Goal: Task Accomplishment & Management: Complete application form

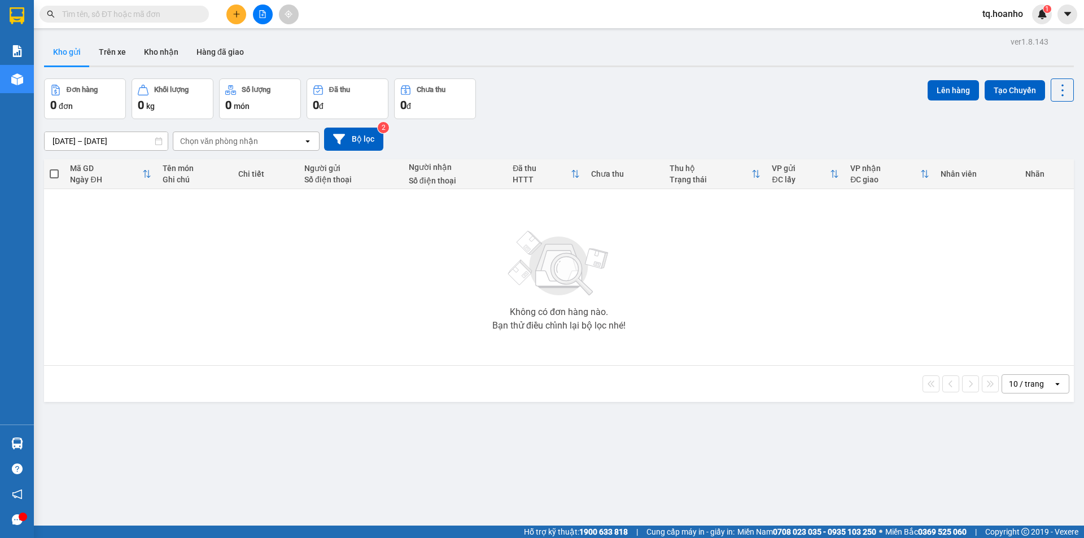
click at [260, 15] on icon "file-add" at bounding box center [263, 14] width 6 height 8
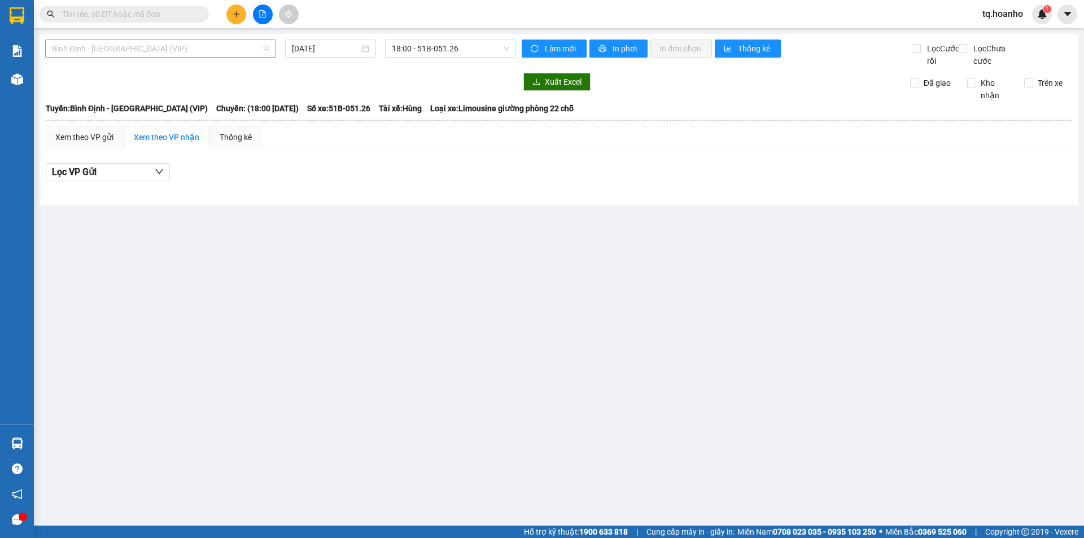
click at [152, 54] on span "Bình Định - [GEOGRAPHIC_DATA] (VIP)" at bounding box center [160, 48] width 217 height 17
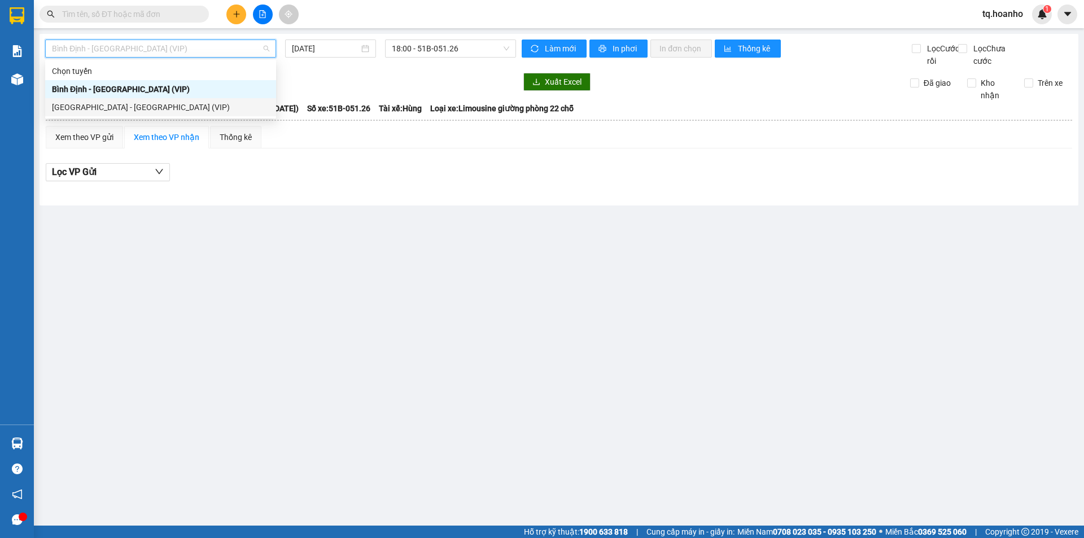
click at [132, 110] on div "[GEOGRAPHIC_DATA] - [GEOGRAPHIC_DATA] (VIP)" at bounding box center [160, 107] width 217 height 12
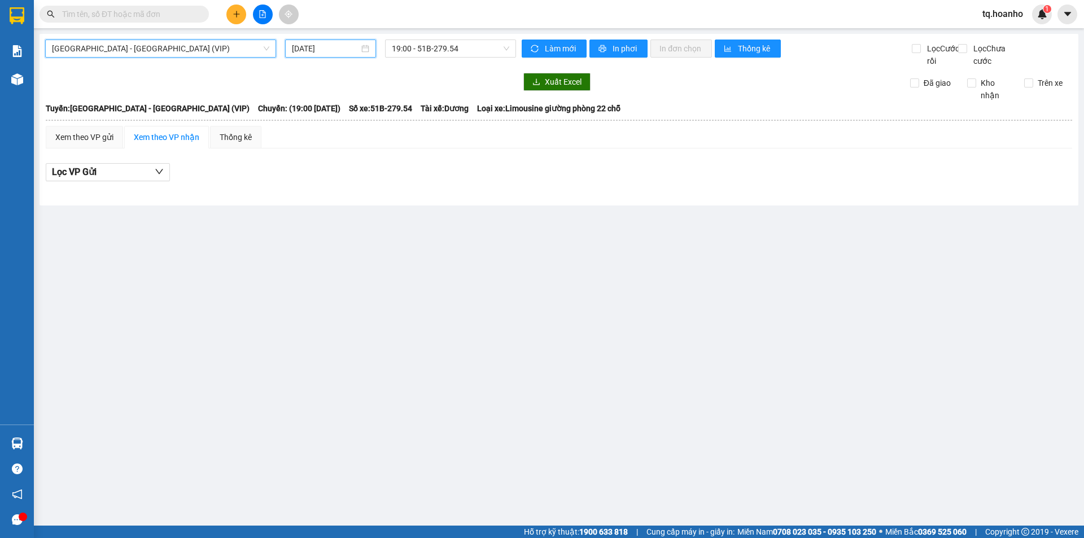
click at [314, 52] on input "[DATE]" at bounding box center [325, 48] width 67 height 12
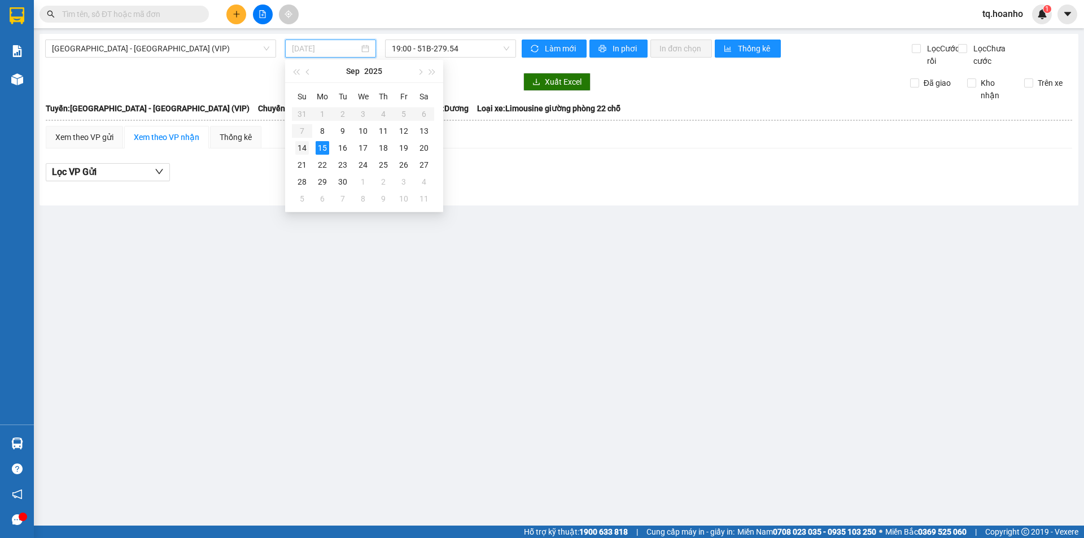
click at [307, 145] on div "14" at bounding box center [302, 148] width 14 height 14
type input "[DATE]"
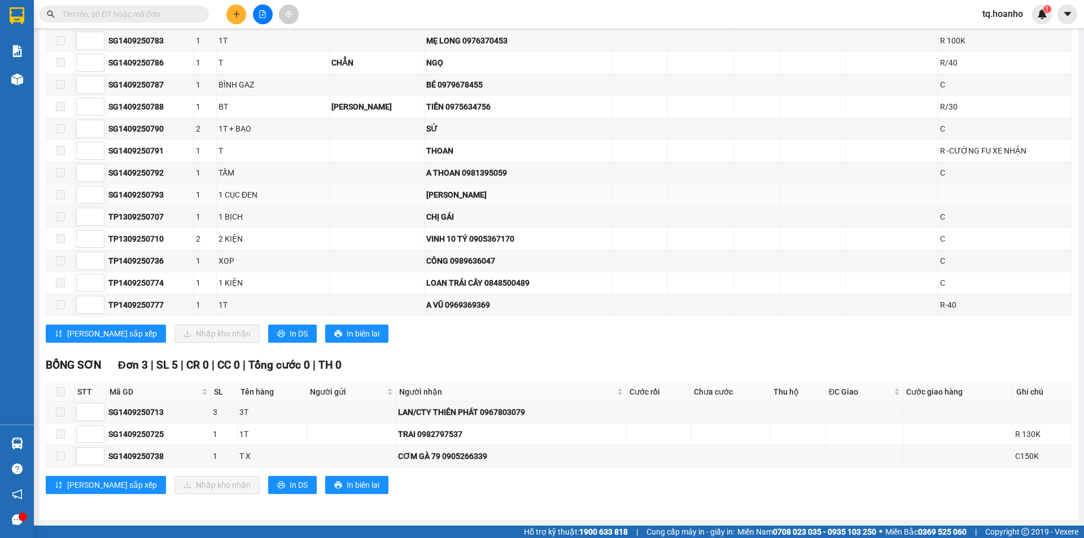
scroll to position [962, 0]
click at [290, 339] on span "In DS" at bounding box center [299, 333] width 18 height 12
click at [234, 12] on icon "plus" at bounding box center [237, 14] width 8 height 8
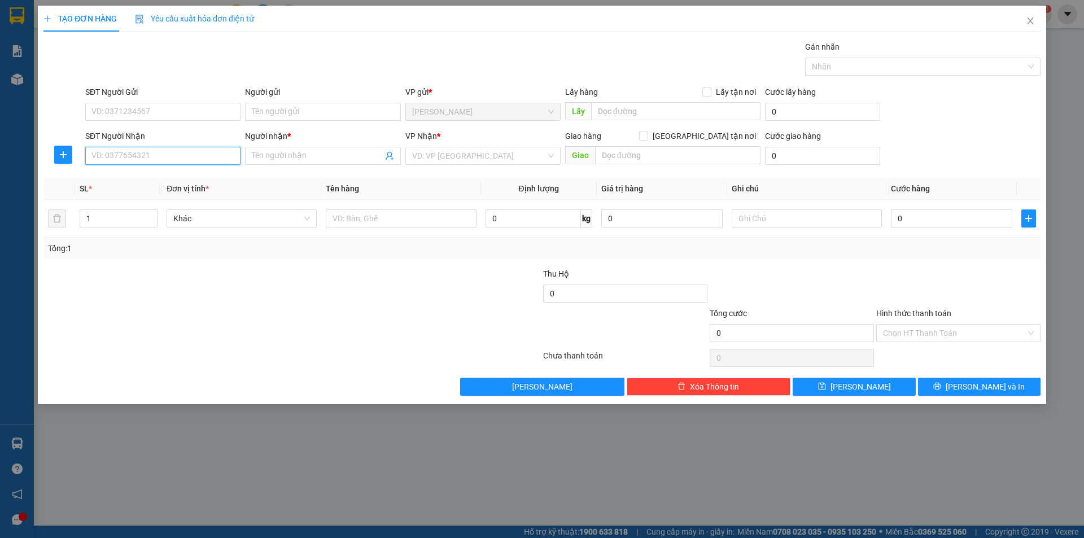
click at [160, 164] on input "SĐT Người Nhận" at bounding box center [162, 156] width 155 height 18
type input "0935417038"
click at [276, 154] on input "Người nhận *" at bounding box center [317, 156] width 130 height 12
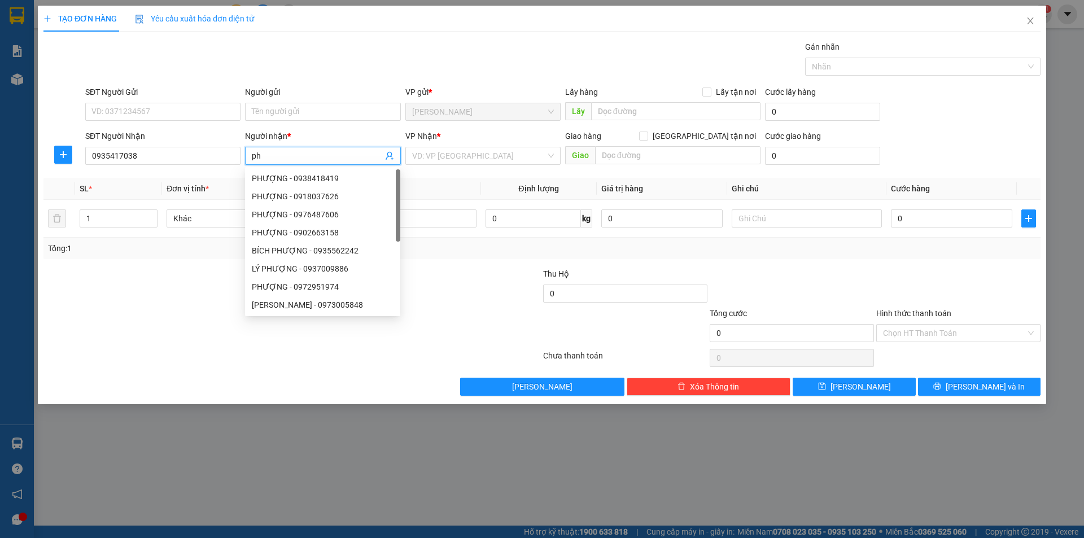
type input "p"
type input "PHƯỢNG"
click at [491, 158] on input "search" at bounding box center [479, 155] width 134 height 17
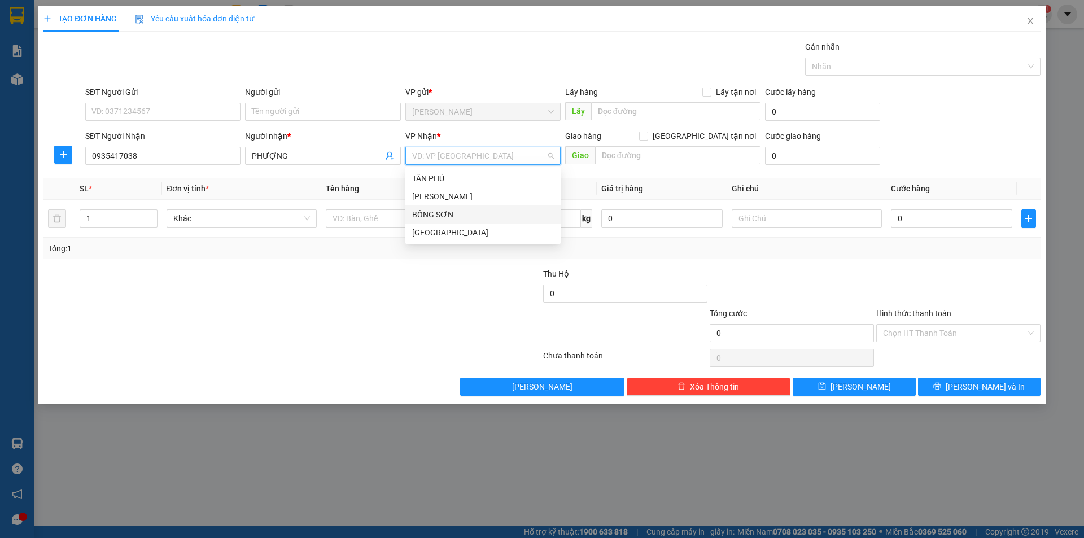
click at [441, 224] on div "TÂN PHÚ TAM QUAN BỒNG SƠN [GEOGRAPHIC_DATA]" at bounding box center [482, 205] width 155 height 72
drag, startPoint x: 432, startPoint y: 216, endPoint x: 433, endPoint y: 228, distance: 12.4
click at [433, 228] on div "TÂN PHÚ TAM QUAN BỒNG SƠN [GEOGRAPHIC_DATA]" at bounding box center [482, 205] width 155 height 72
click at [432, 229] on div "[GEOGRAPHIC_DATA]" at bounding box center [483, 232] width 142 height 12
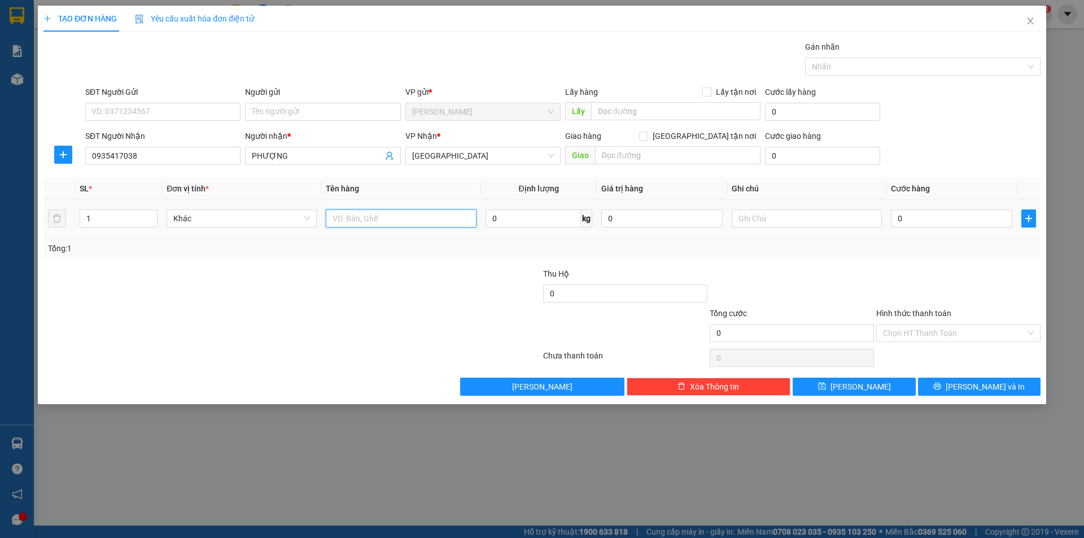
click at [390, 222] on input "text" at bounding box center [401, 218] width 150 height 18
type input "T"
click at [785, 216] on input "text" at bounding box center [807, 218] width 150 height 18
type input "R/40"
click at [922, 336] on input "Hình thức thanh toán" at bounding box center [954, 333] width 143 height 17
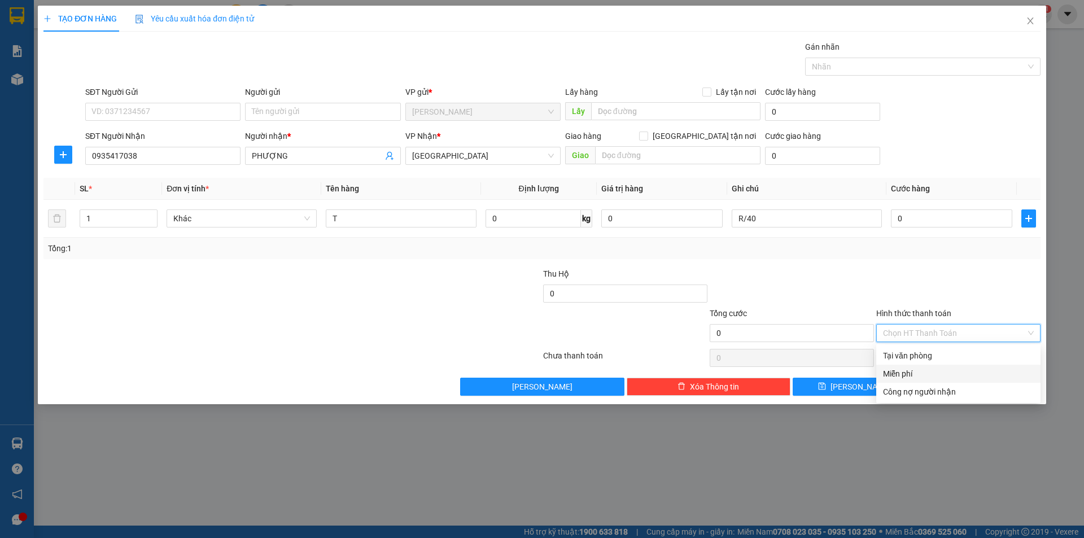
click at [905, 369] on div "Miễn phí" at bounding box center [958, 374] width 151 height 12
click at [933, 387] on button "[PERSON_NAME] và In" at bounding box center [979, 387] width 123 height 18
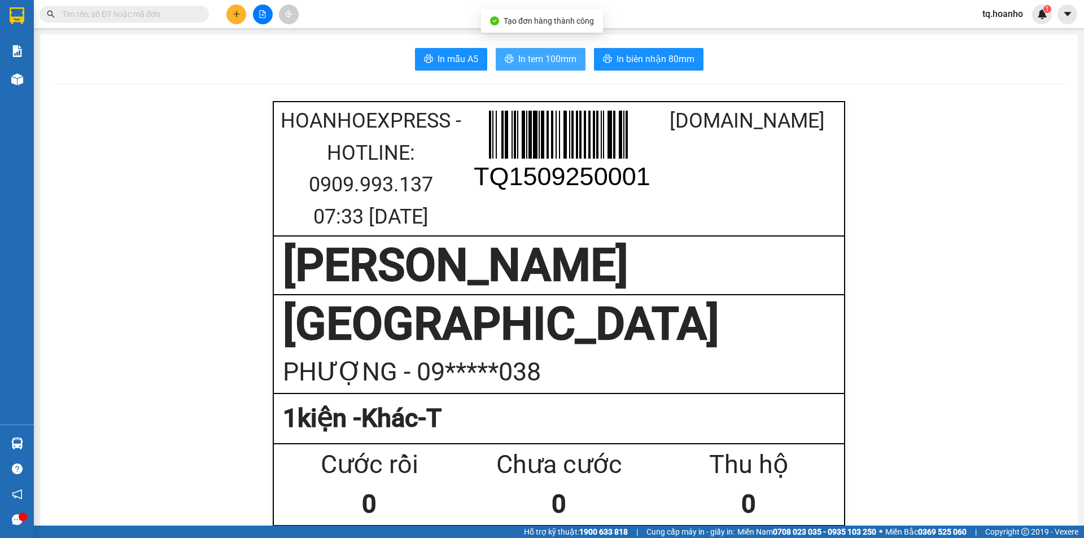
click at [545, 60] on span "In tem 100mm" at bounding box center [547, 59] width 58 height 14
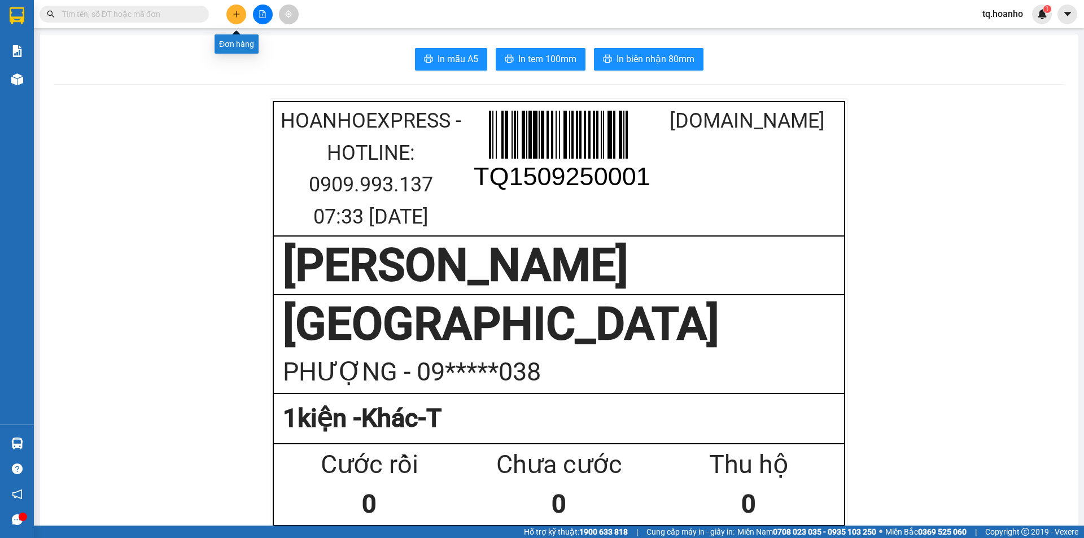
click at [231, 14] on button at bounding box center [236, 15] width 20 height 20
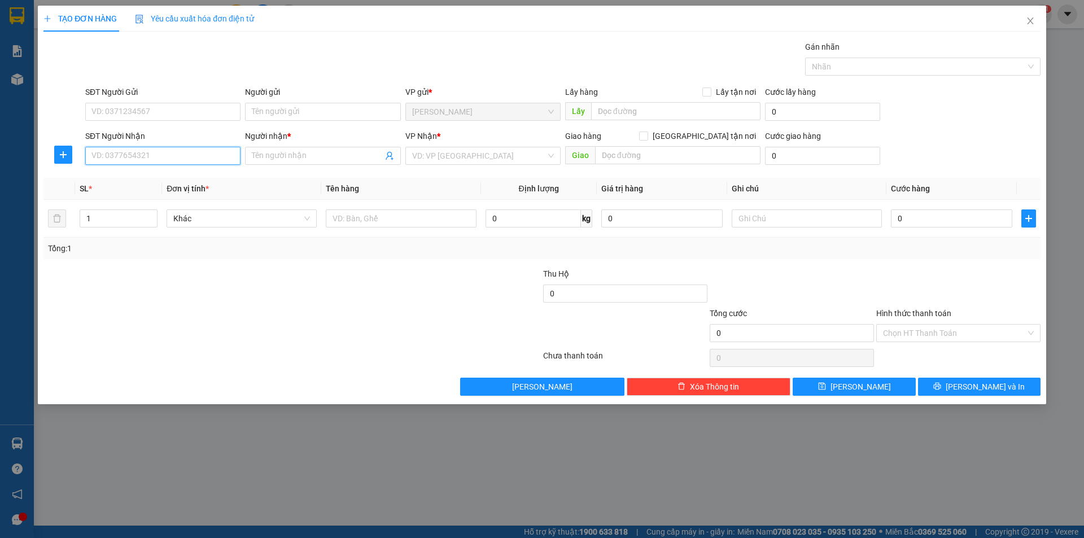
click at [162, 150] on input "SĐT Người Nhận" at bounding box center [162, 156] width 155 height 18
click at [180, 178] on div "0329114487 - DIỄM" at bounding box center [163, 178] width 142 height 12
type input "0329114487"
type input "DIỄM"
type input "0329114487"
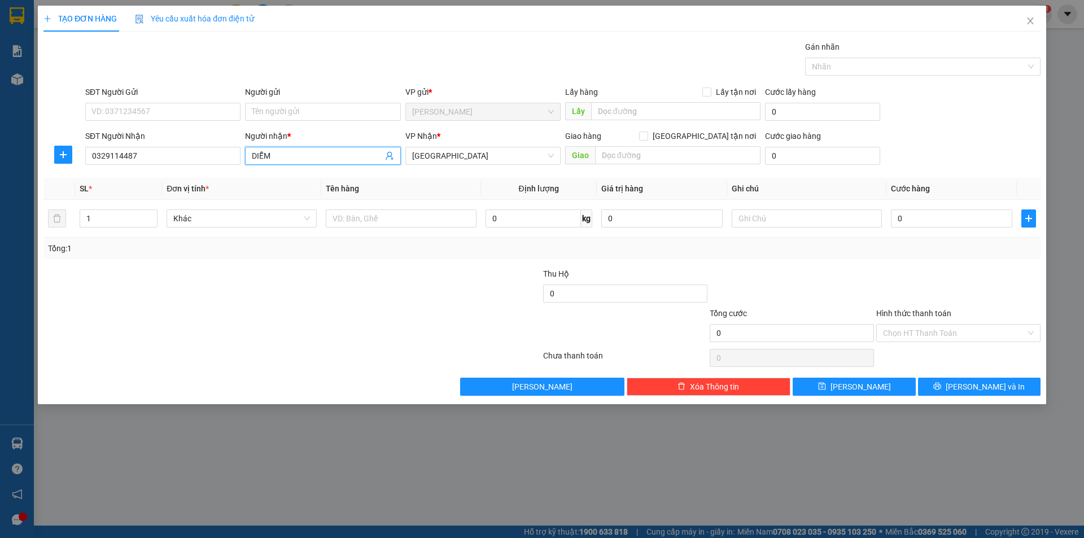
drag, startPoint x: 283, startPoint y: 161, endPoint x: 153, endPoint y: 188, distance: 132.6
click at [153, 188] on div "Transit Pickup Surcharge Ids Transit Deliver Surcharge Ids Transit Deliver Surc…" at bounding box center [541, 218] width 997 height 355
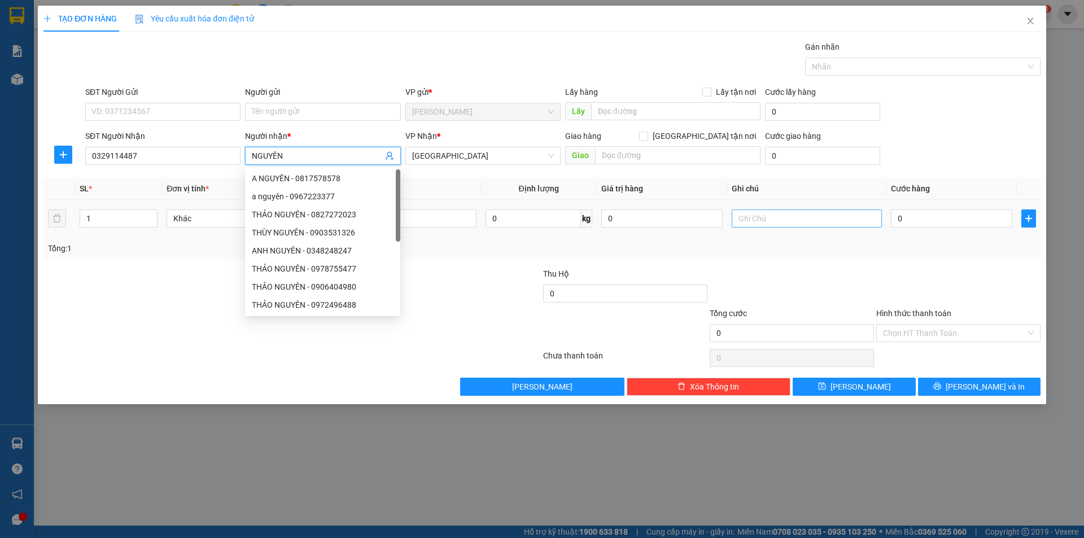
type input "NGUYÊN"
click at [788, 222] on input "text" at bounding box center [807, 218] width 150 height 18
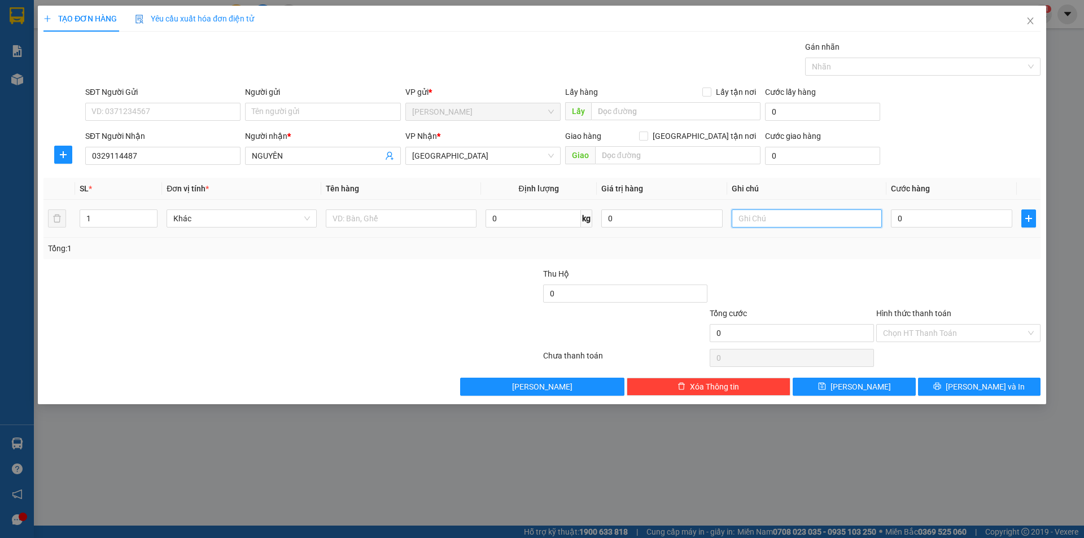
type input "X"
type input "C GIAO"
click at [360, 220] on input "text" at bounding box center [401, 218] width 150 height 18
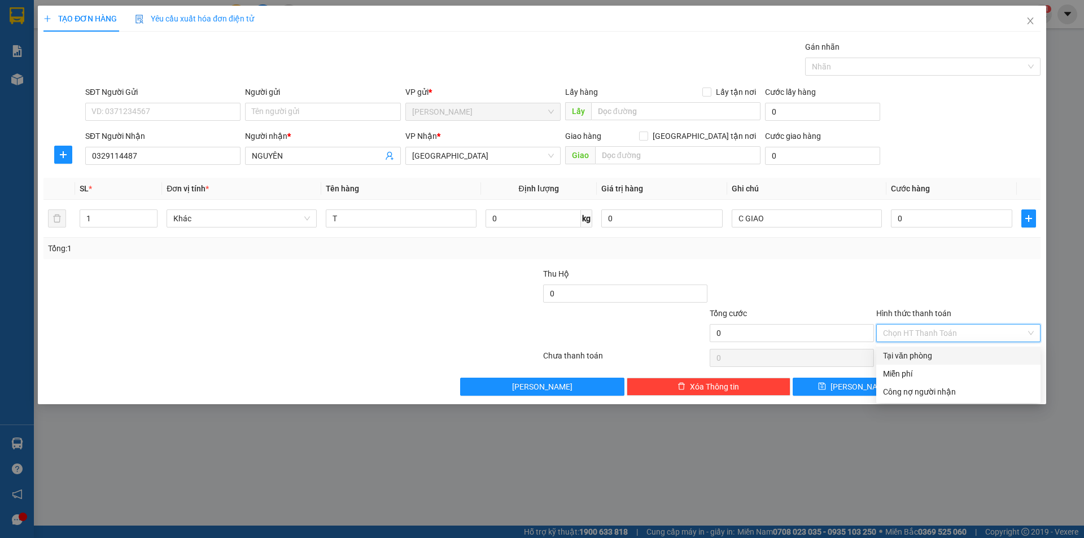
click at [914, 327] on input "Hình thức thanh toán" at bounding box center [954, 333] width 143 height 17
drag, startPoint x: 915, startPoint y: 377, endPoint x: 931, endPoint y: 381, distance: 15.7
click at [917, 374] on div "Miễn phí" at bounding box center [958, 374] width 151 height 12
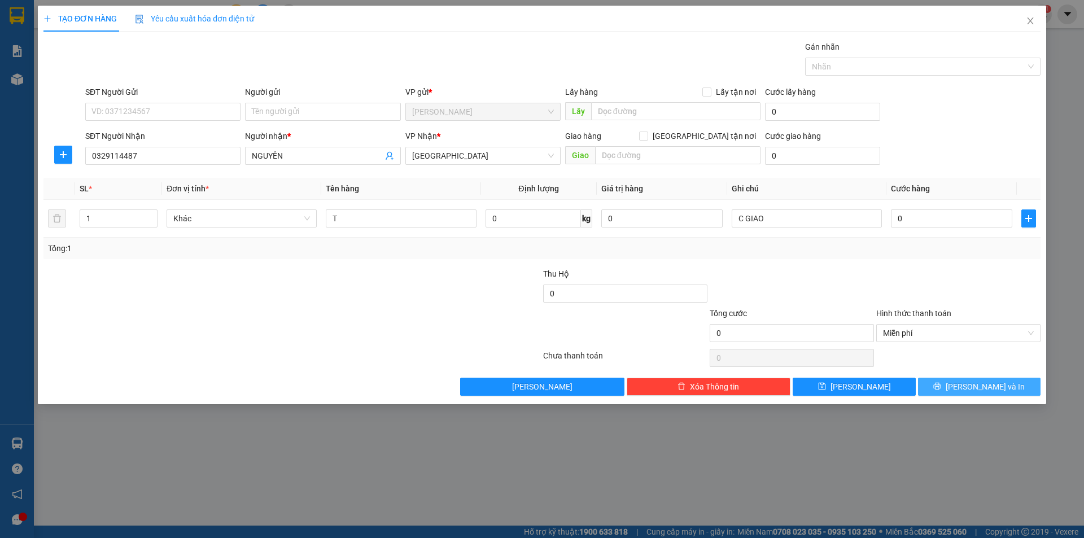
click at [941, 386] on button "[PERSON_NAME] và In" at bounding box center [979, 387] width 123 height 18
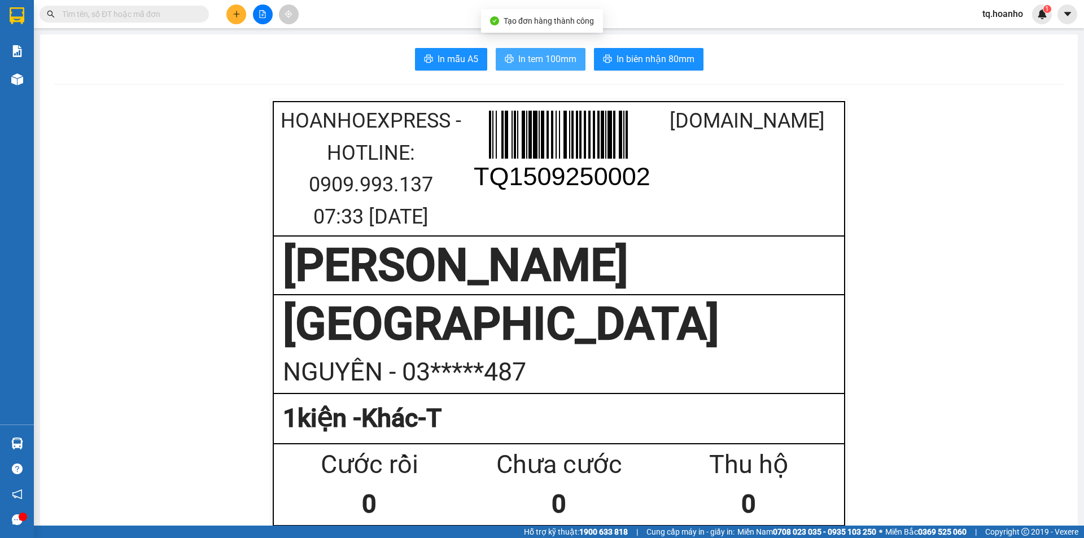
click at [531, 54] on span "In tem 100mm" at bounding box center [547, 59] width 58 height 14
drag, startPoint x: 247, startPoint y: 12, endPoint x: 227, endPoint y: 21, distance: 21.7
click at [227, 21] on div at bounding box center [262, 15] width 85 height 20
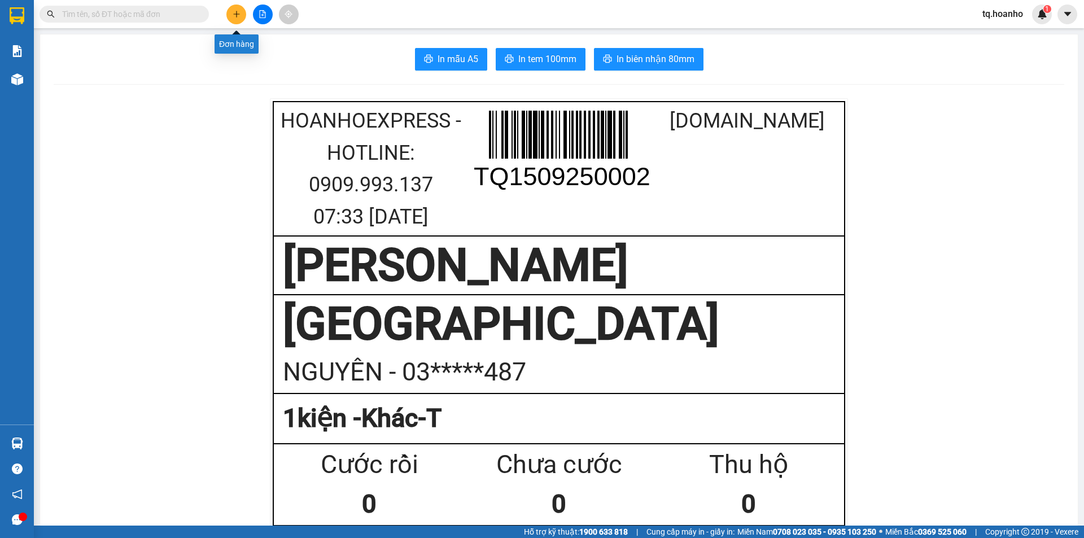
click at [235, 16] on icon "plus" at bounding box center [237, 14] width 8 height 8
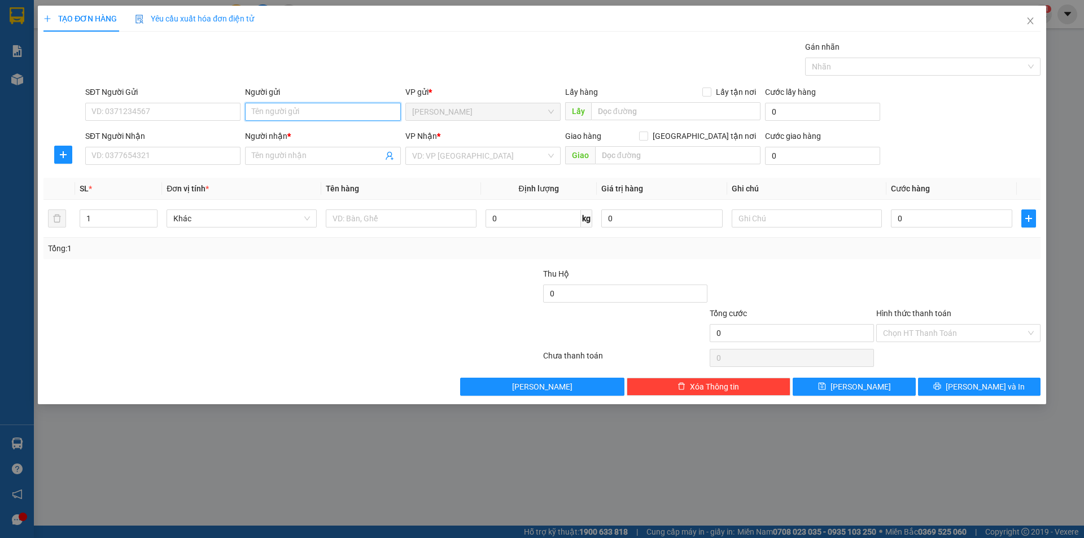
click at [298, 116] on input "Người gửi" at bounding box center [322, 112] width 155 height 18
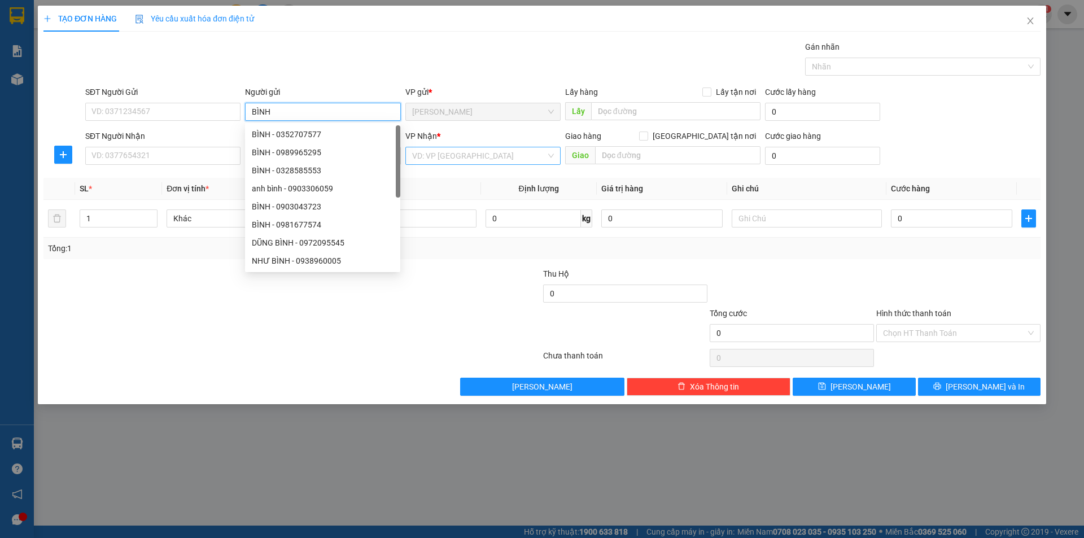
type input "BÌNH"
click at [432, 158] on input "search" at bounding box center [479, 155] width 134 height 17
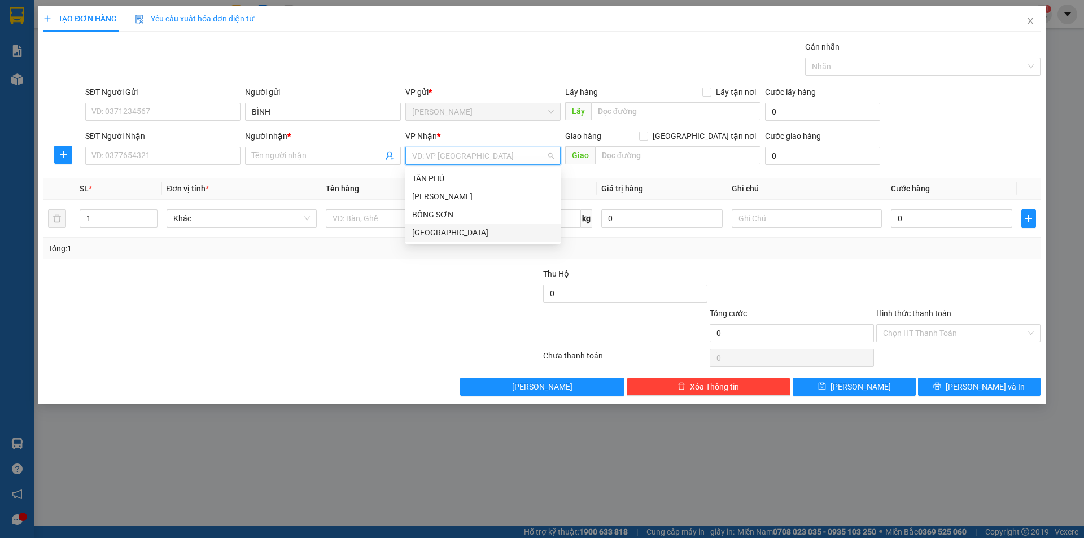
click at [428, 228] on div "[GEOGRAPHIC_DATA]" at bounding box center [483, 232] width 142 height 12
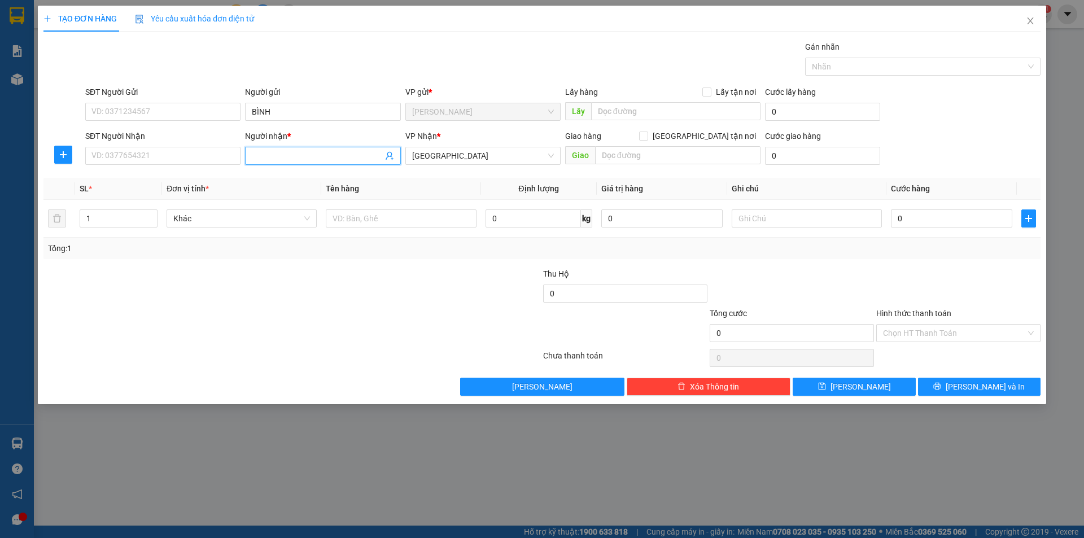
click at [348, 154] on input "Người nhận *" at bounding box center [317, 156] width 130 height 12
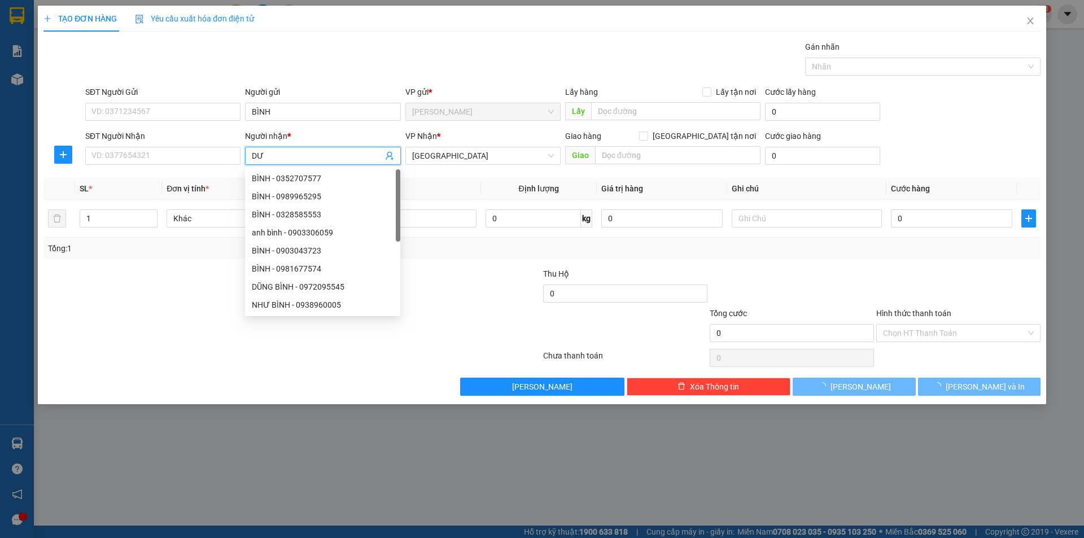
type input "DƯ"
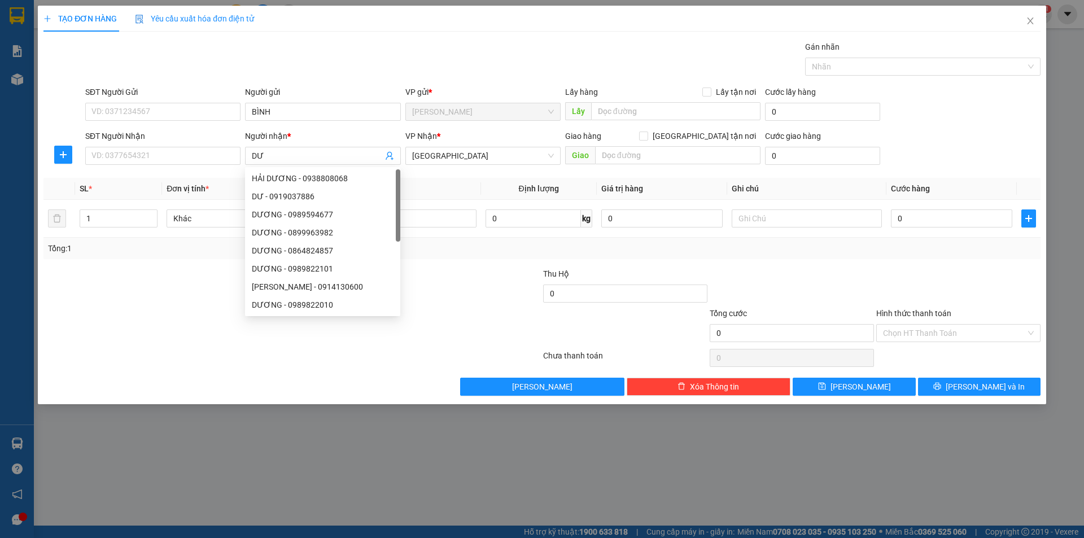
click at [425, 311] on div at bounding box center [458, 327] width 167 height 40
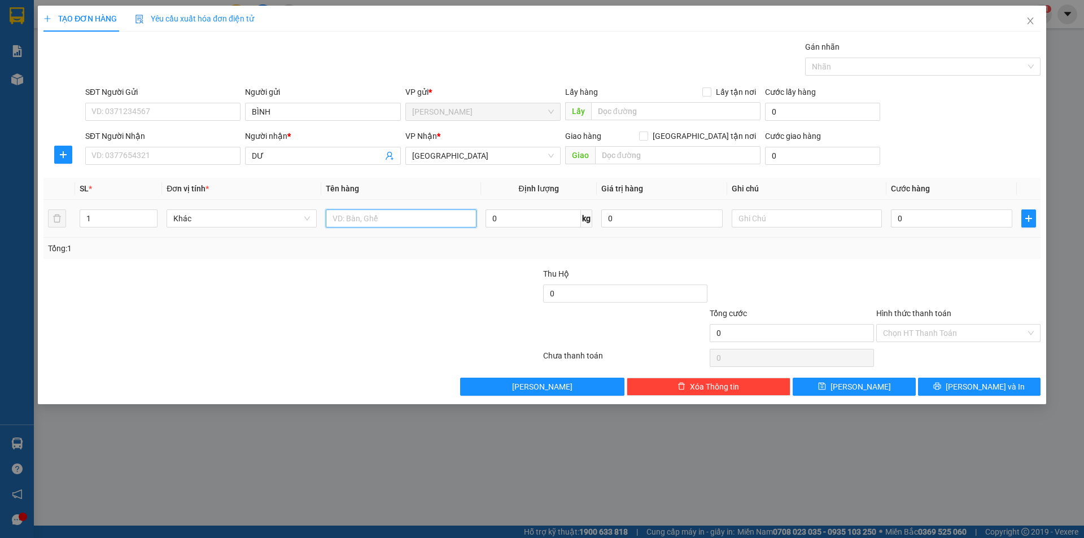
click at [438, 224] on input "text" at bounding box center [401, 218] width 150 height 18
type input "TÚM"
click at [813, 222] on input "text" at bounding box center [807, 218] width 150 height 18
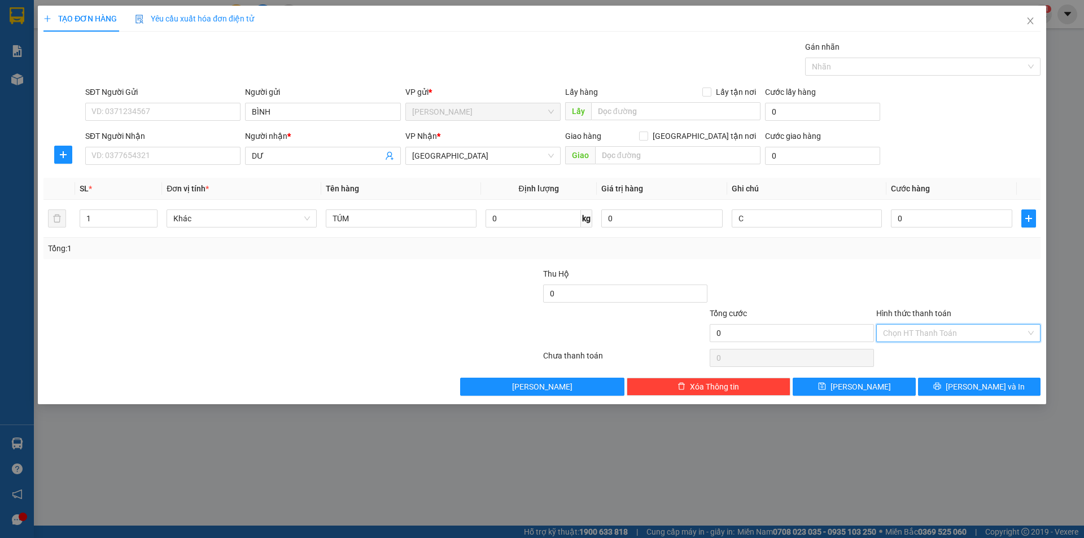
click at [912, 338] on input "Hình thức thanh toán" at bounding box center [954, 333] width 143 height 17
click at [909, 372] on div "Miễn phí" at bounding box center [958, 374] width 151 height 12
click at [932, 383] on button "[PERSON_NAME] và In" at bounding box center [979, 387] width 123 height 18
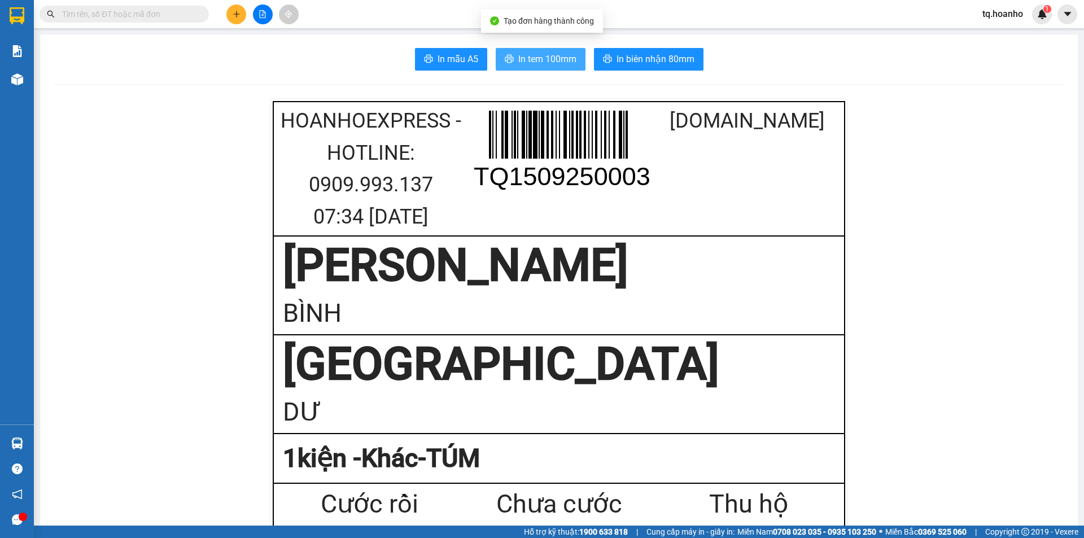
click at [528, 54] on span "In tem 100mm" at bounding box center [547, 59] width 58 height 14
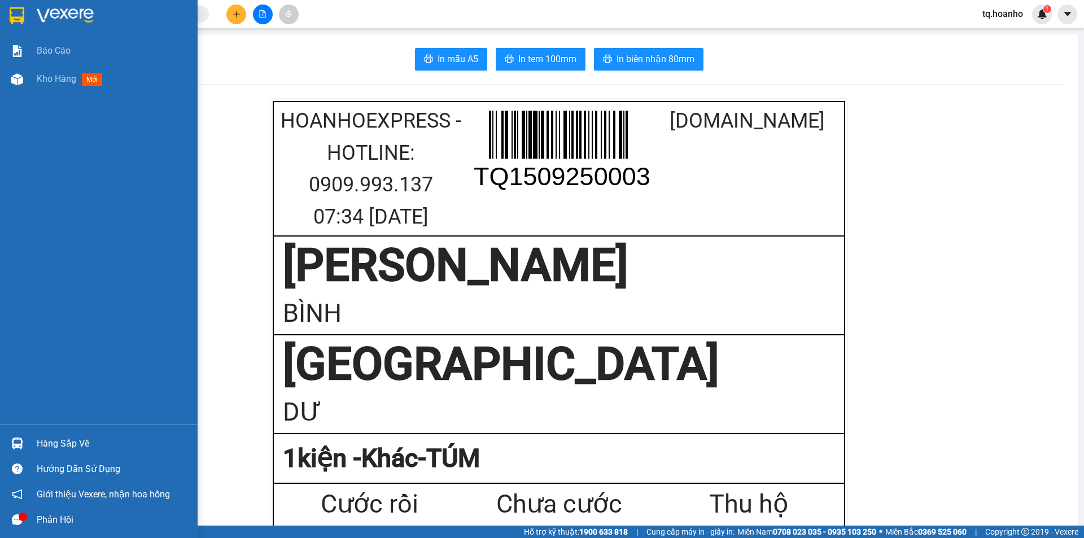
click at [78, 13] on img at bounding box center [65, 15] width 57 height 17
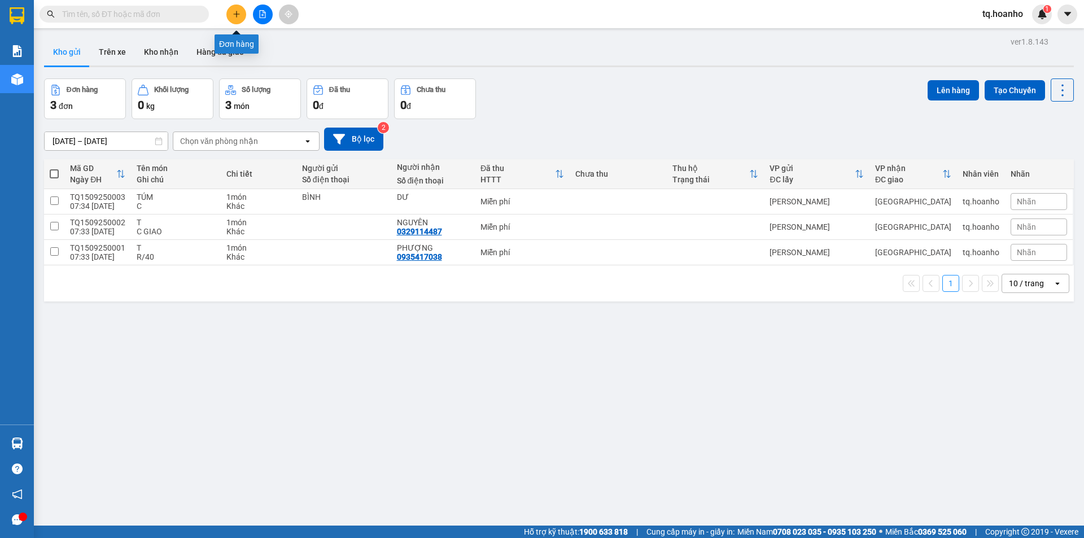
click at [239, 19] on button at bounding box center [236, 15] width 20 height 20
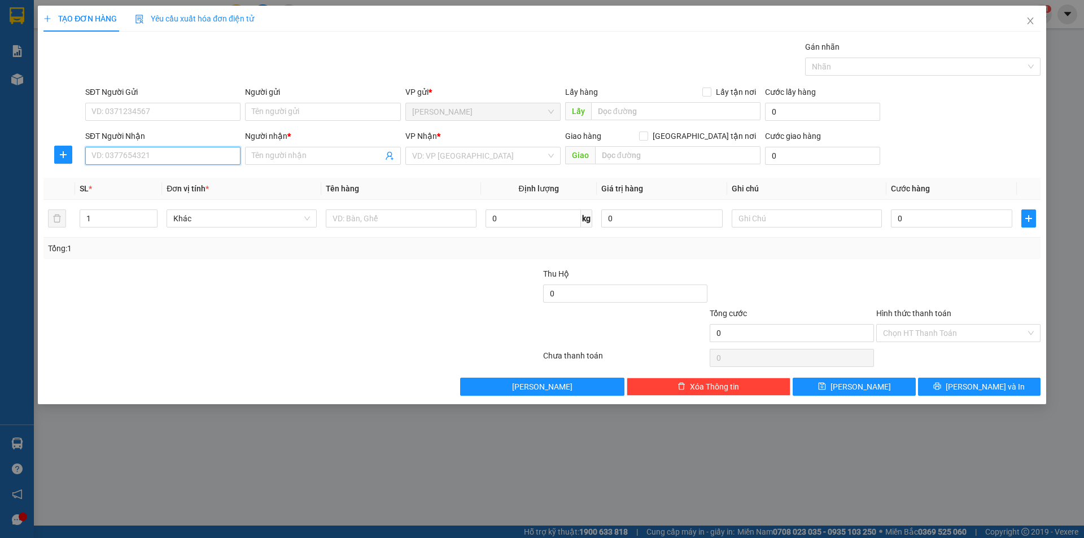
click at [187, 161] on input "SĐT Người Nhận" at bounding box center [162, 156] width 155 height 18
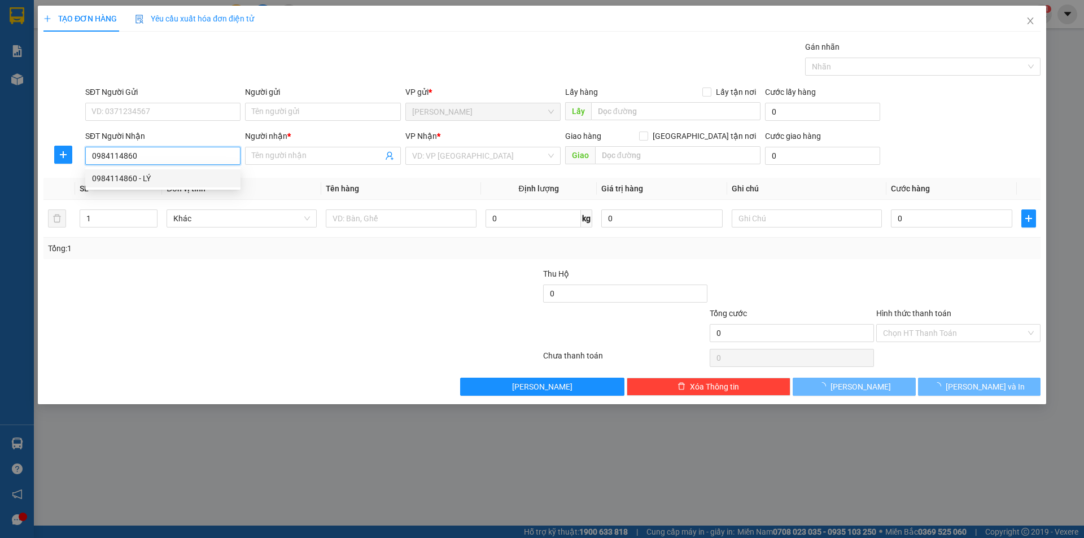
type input "0984114860"
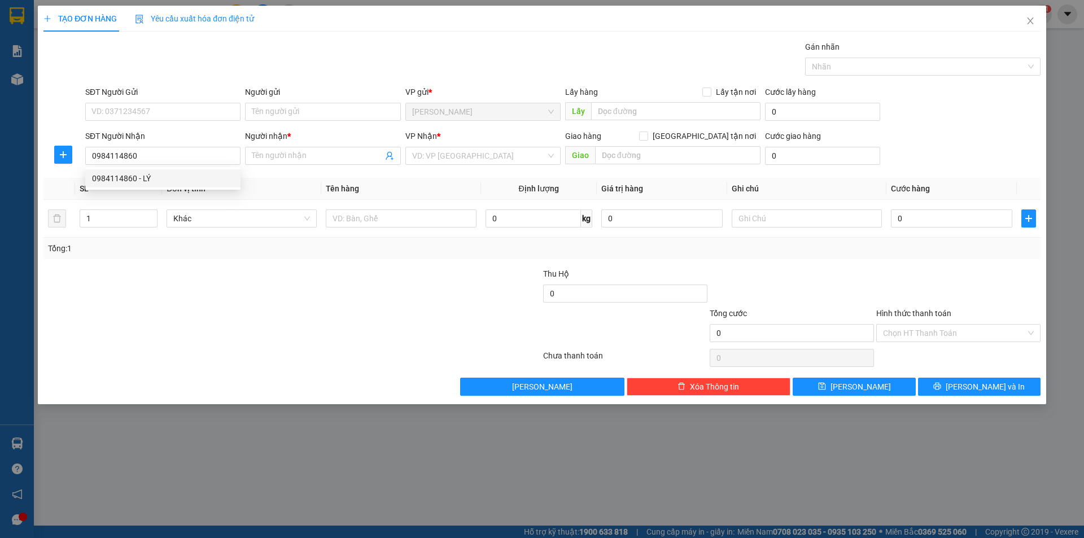
click at [303, 146] on div "Người nhận *" at bounding box center [322, 138] width 155 height 17
click at [298, 155] on input "Người nhận *" at bounding box center [317, 156] width 130 height 12
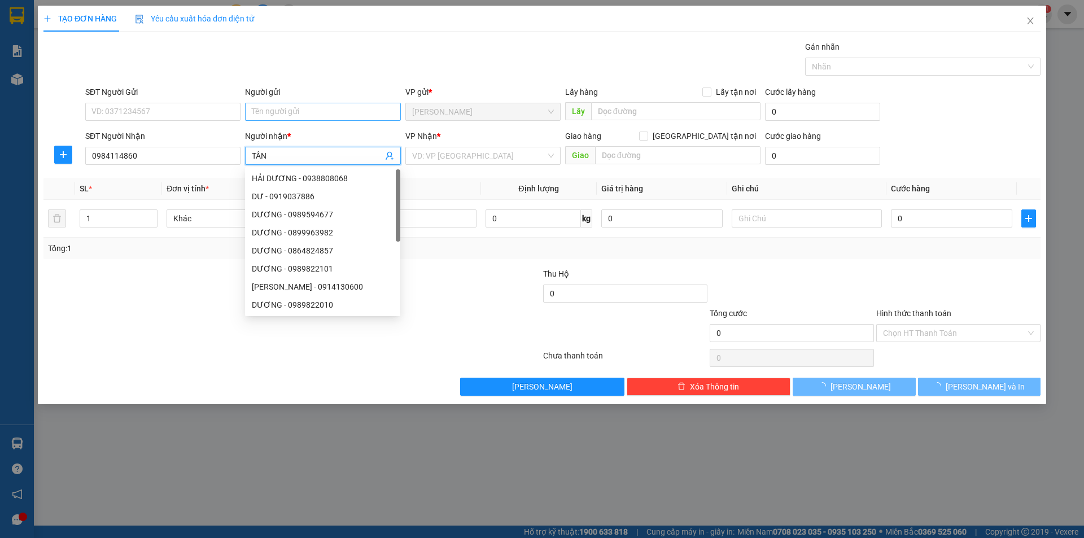
type input "TÂN"
click at [310, 105] on input "Người gửi" at bounding box center [322, 112] width 155 height 18
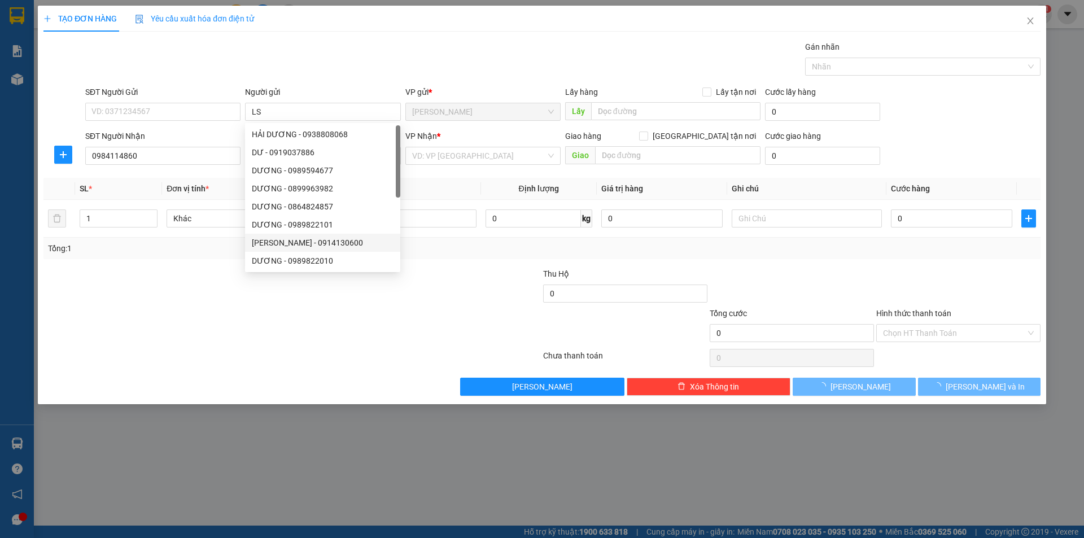
drag, startPoint x: 159, startPoint y: 447, endPoint x: 199, endPoint y: 355, distance: 100.2
click at [199, 399] on div "TẠO ĐƠN HÀNG Yêu cầu xuất hóa đơn điện tử Transit Pickup Surcharge Ids Transit …" at bounding box center [542, 269] width 1084 height 538
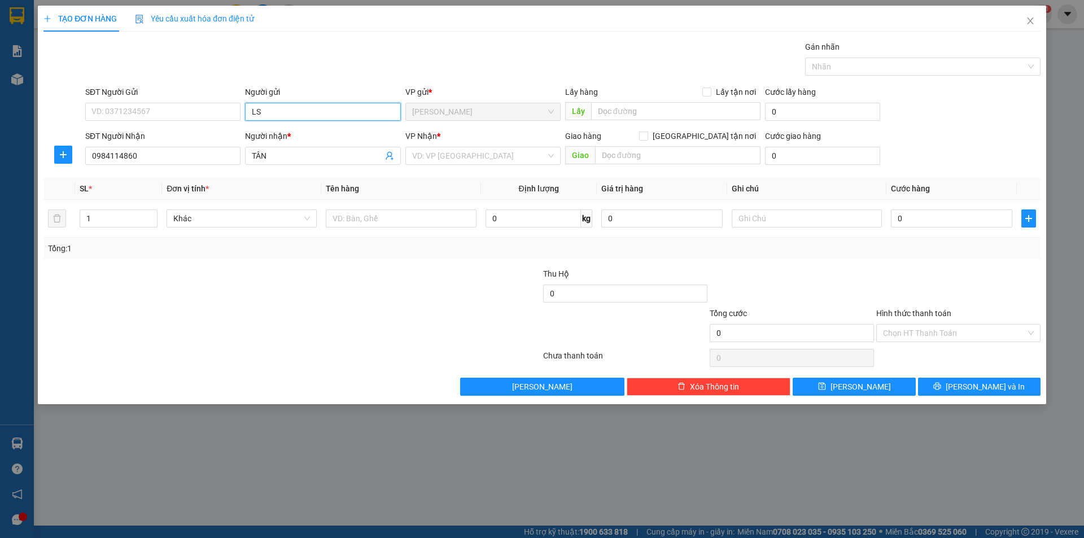
click at [295, 119] on input "LS" at bounding box center [322, 112] width 155 height 18
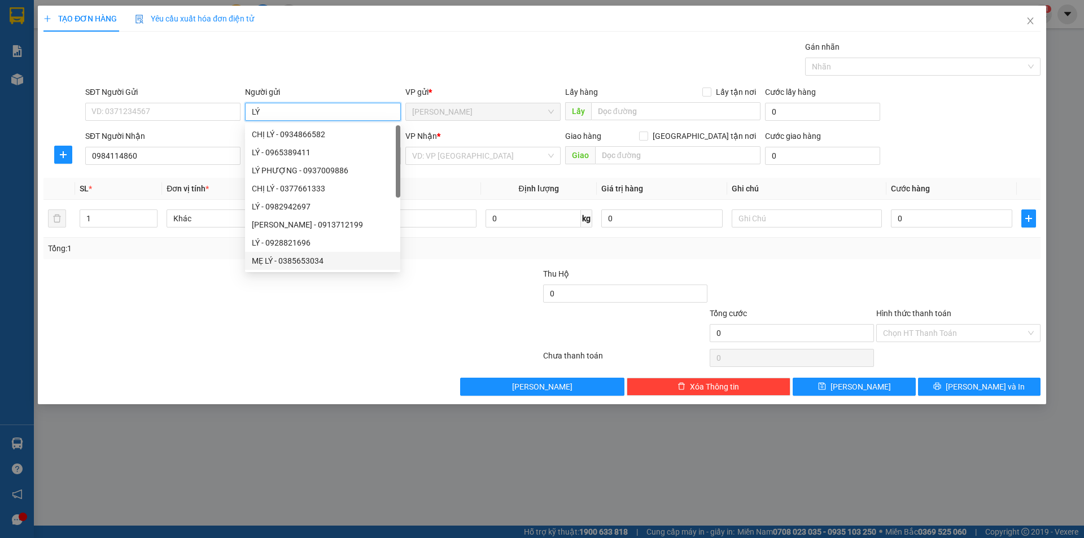
type input "LÝ"
drag, startPoint x: 263, startPoint y: 362, endPoint x: 471, endPoint y: 242, distance: 239.8
click at [361, 293] on div "Transit Pickup Surcharge Ids Transit Deliver Surcharge Ids Transit Deliver Surc…" at bounding box center [541, 218] width 997 height 355
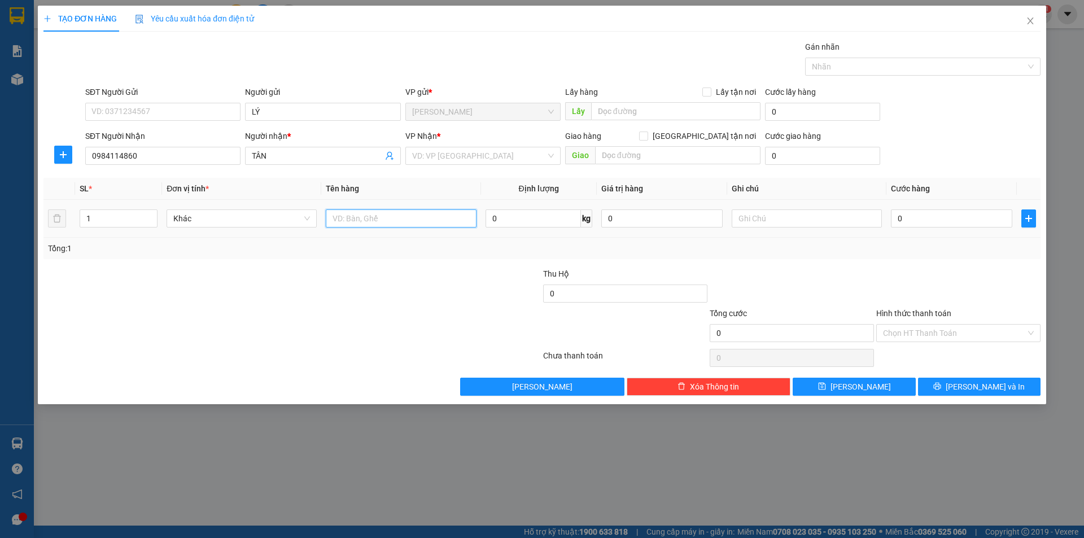
click at [450, 220] on input "text" at bounding box center [401, 218] width 150 height 18
type input "DTD"
drag, startPoint x: 330, startPoint y: 231, endPoint x: 162, endPoint y: 276, distance: 174.1
click at [269, 244] on div "SL * Đơn vị tính * Tên hàng Định lượng Giá trị hàng Ghi chú Cước hàng 1 Khác DT…" at bounding box center [541, 218] width 997 height 81
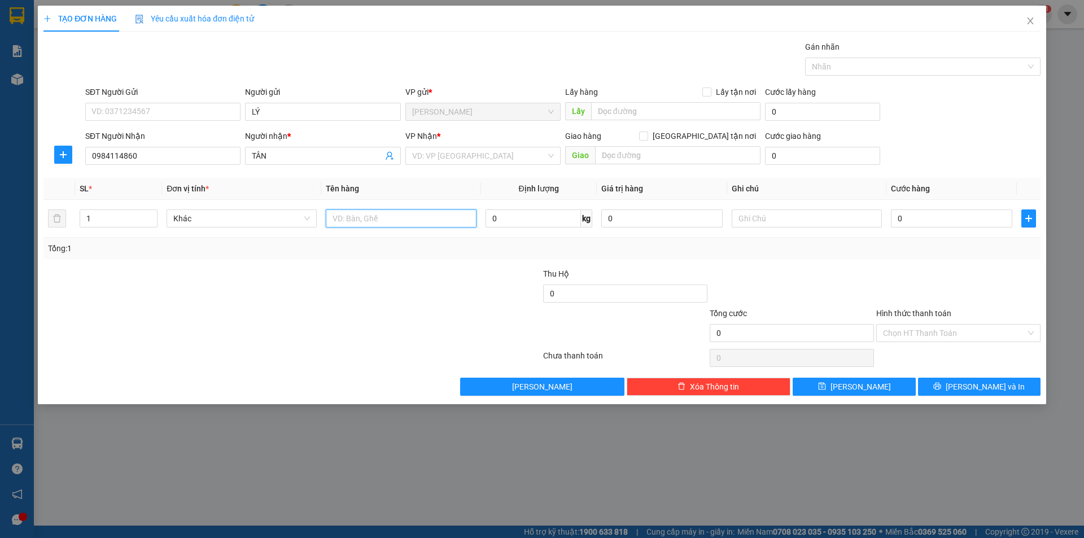
type input "D"
click at [421, 164] on div "VD: VP [GEOGRAPHIC_DATA]" at bounding box center [482, 156] width 155 height 18
type input "ĐT"
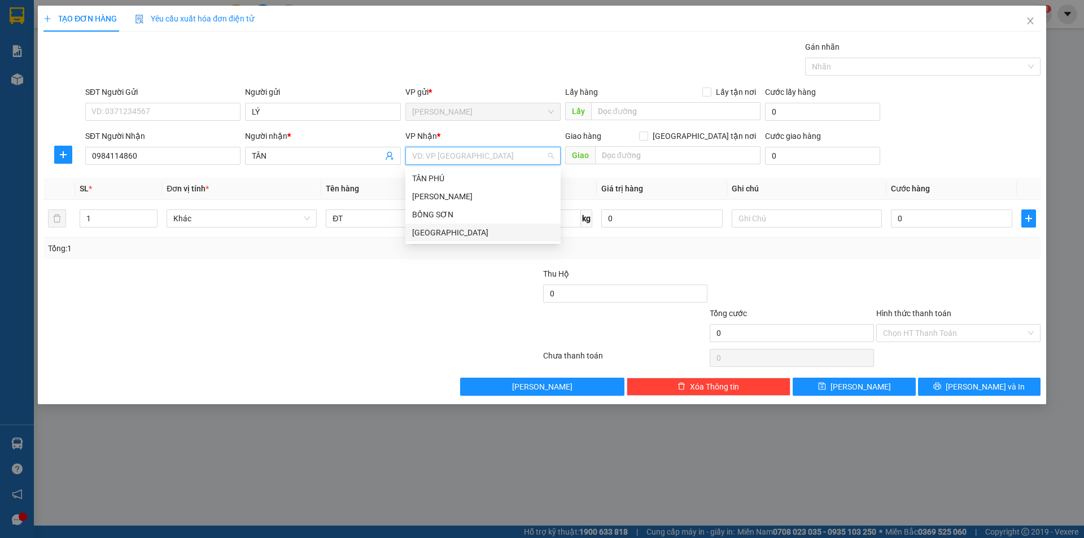
click at [436, 225] on div "[GEOGRAPHIC_DATA]" at bounding box center [482, 233] width 155 height 18
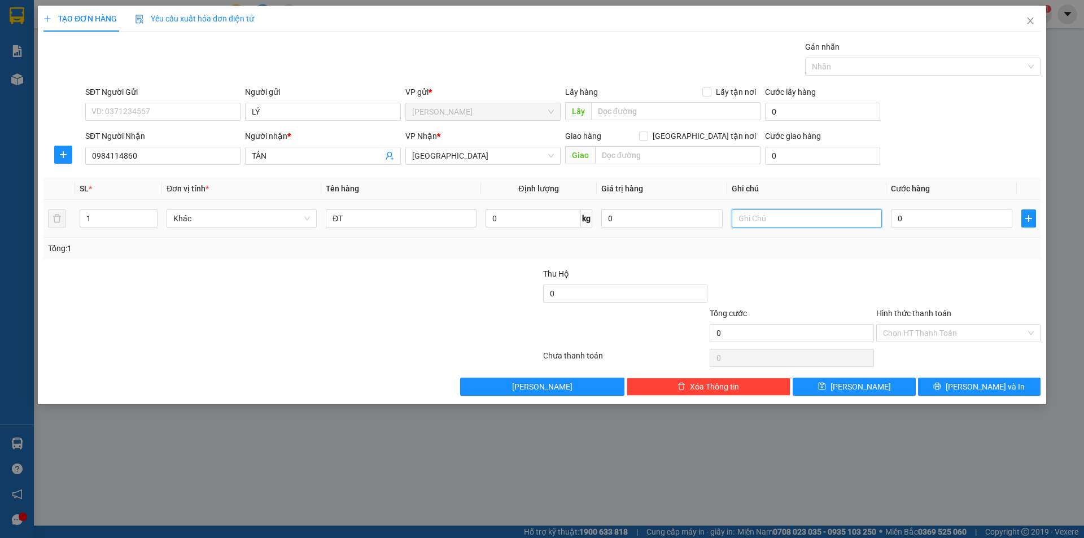
click at [841, 226] on input "text" at bounding box center [807, 218] width 150 height 18
type input "C"
type input "R/40"
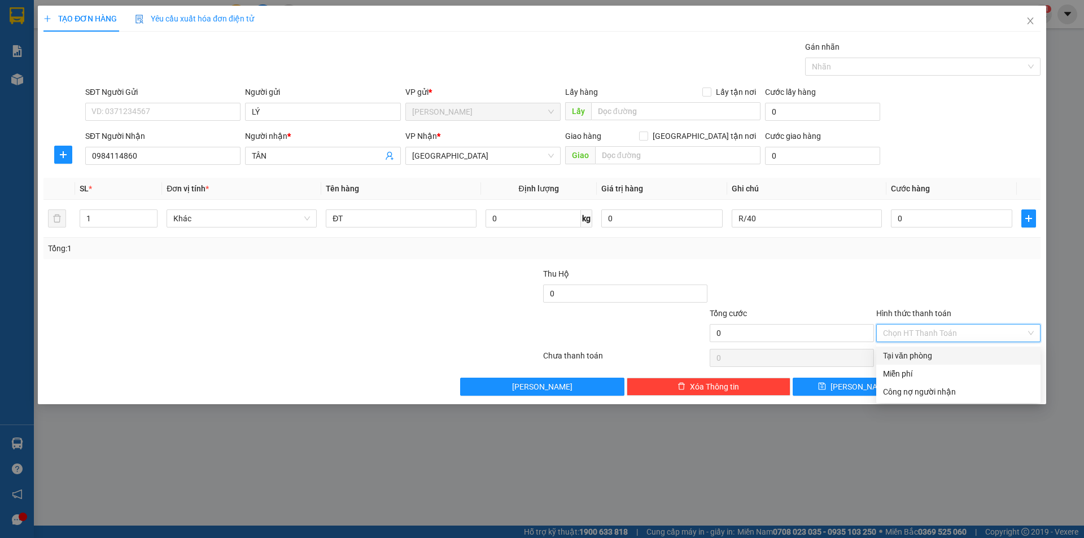
click at [967, 329] on input "Hình thức thanh toán" at bounding box center [954, 333] width 143 height 17
click at [918, 377] on div "Miễn phí" at bounding box center [958, 374] width 151 height 12
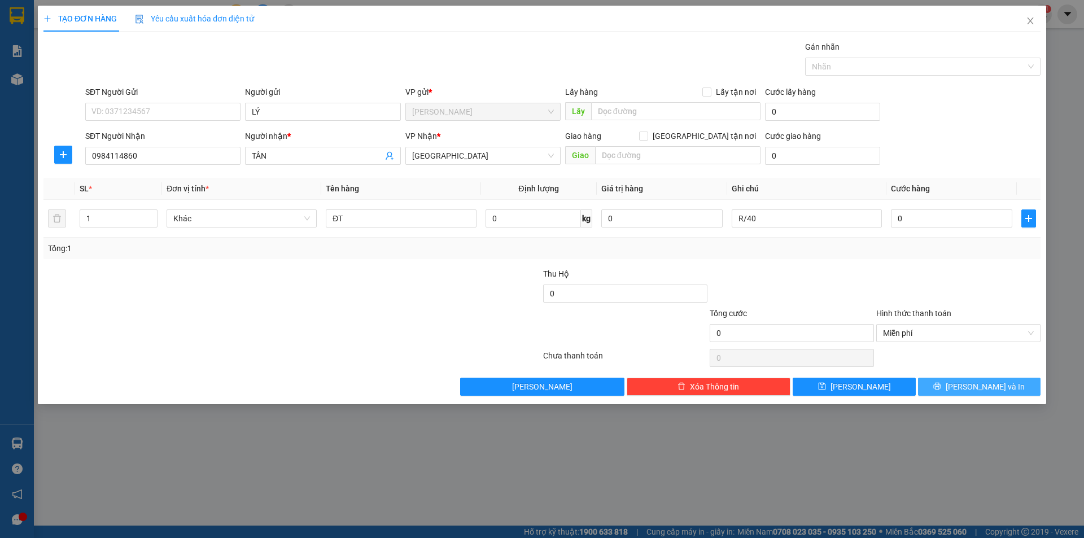
click at [959, 382] on button "[PERSON_NAME] và In" at bounding box center [979, 387] width 123 height 18
click at [944, 381] on button "[PERSON_NAME] và In" at bounding box center [979, 387] width 123 height 18
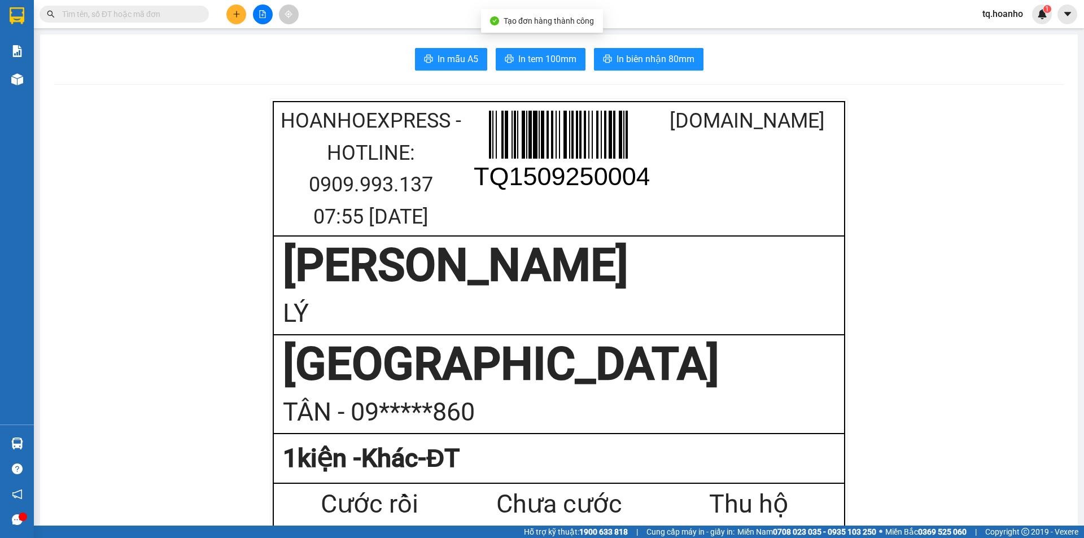
click at [577, 63] on button "In tem 100mm" at bounding box center [541, 59] width 90 height 23
click at [178, 21] on span at bounding box center [124, 14] width 169 height 17
click at [178, 12] on input "text" at bounding box center [128, 14] width 133 height 12
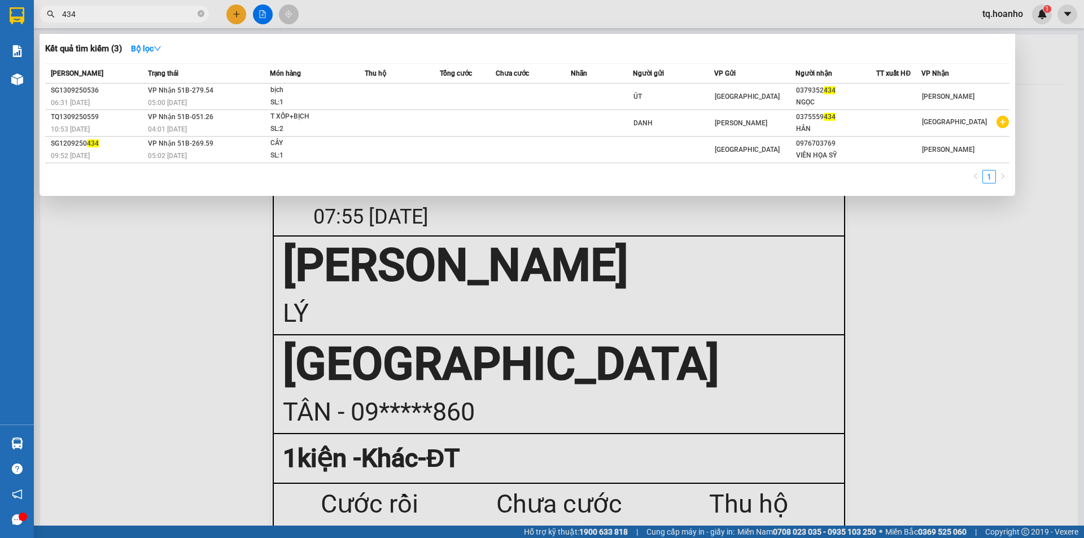
type input "434"
drag, startPoint x: 303, startPoint y: 527, endPoint x: 279, endPoint y: 501, distance: 35.6
click at [290, 521] on div at bounding box center [542, 269] width 1084 height 538
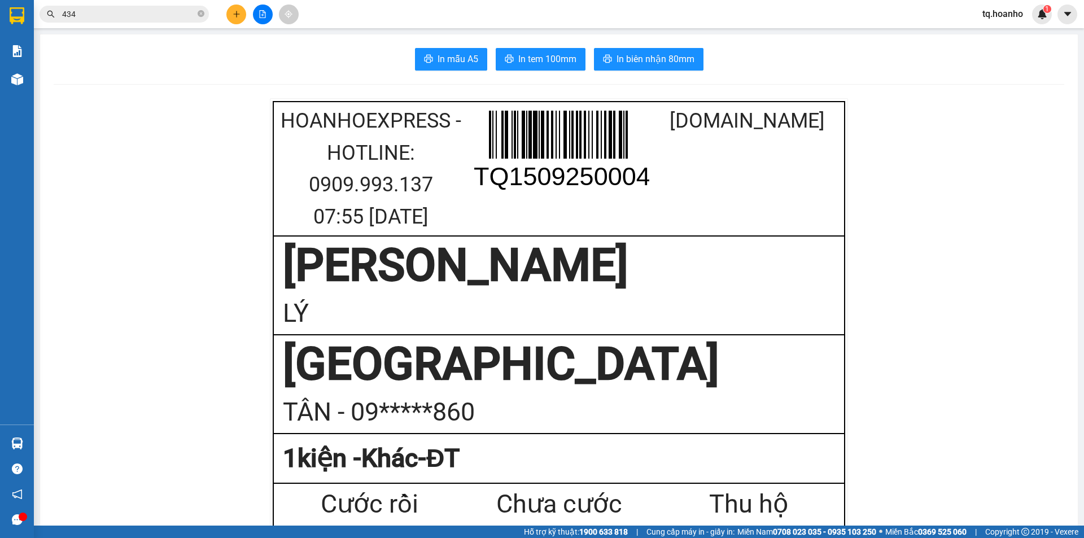
click at [236, 12] on icon "plus" at bounding box center [237, 14] width 8 height 8
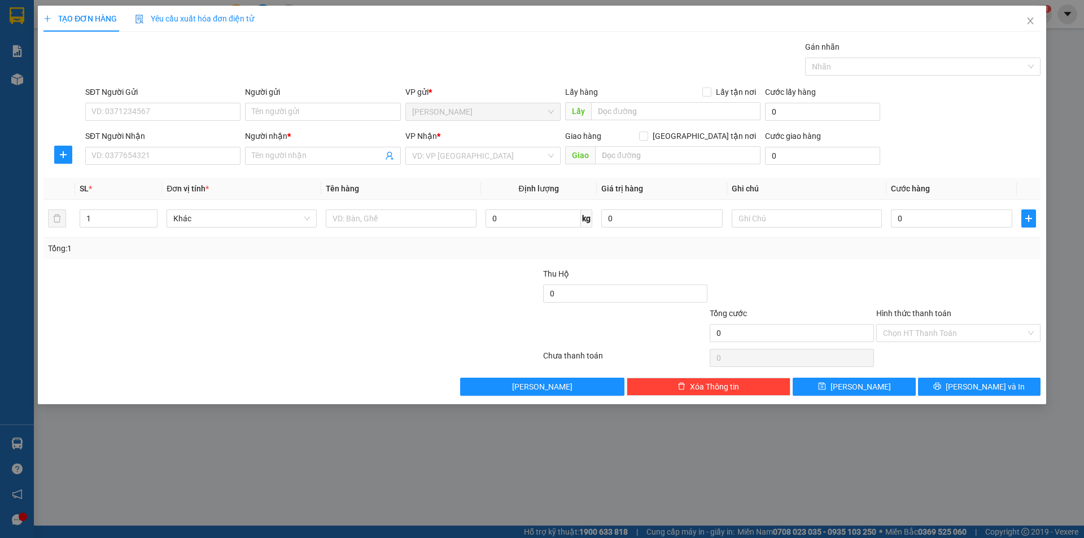
click at [274, 125] on div "Người gửi Tên người gửi" at bounding box center [322, 106] width 155 height 40
click at [283, 113] on input "Người gửi" at bounding box center [322, 112] width 155 height 18
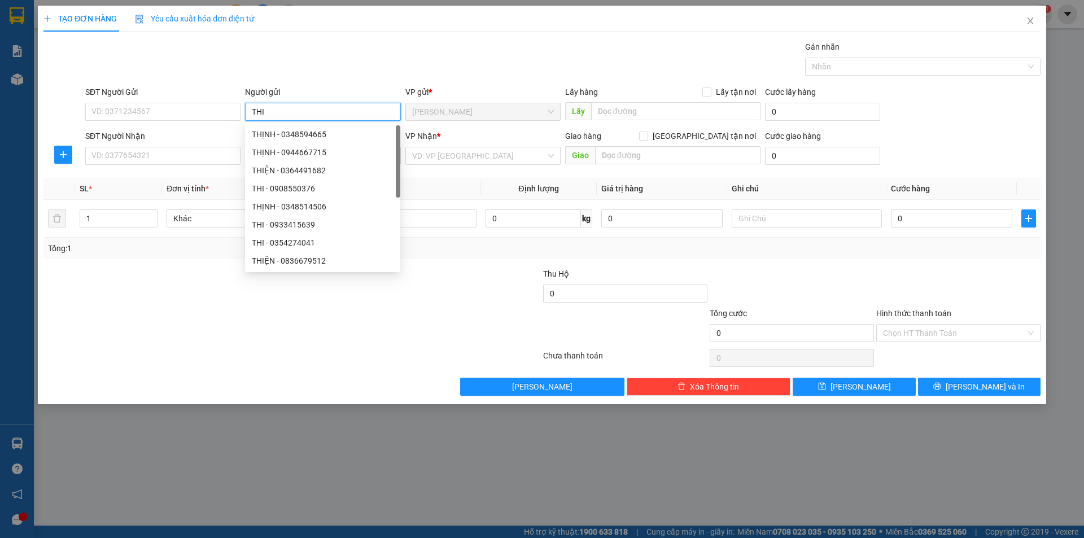
type input "THI"
drag, startPoint x: 184, startPoint y: 363, endPoint x: 215, endPoint y: 257, distance: 109.9
click at [201, 331] on div "Transit Pickup Surcharge Ids Transit Deliver Surcharge Ids Transit Deliver Surc…" at bounding box center [541, 218] width 997 height 355
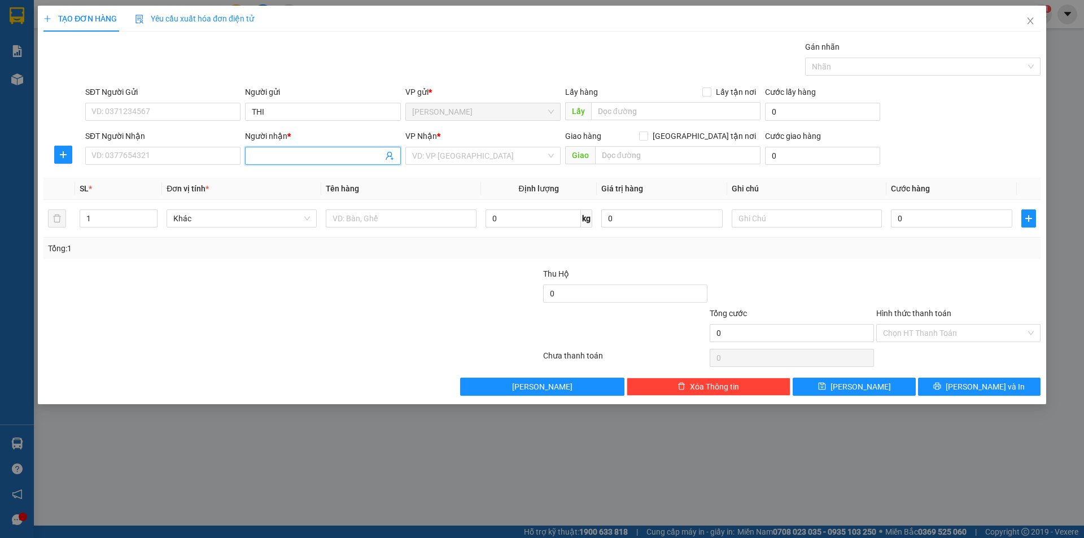
click at [261, 161] on input "Người nhận *" at bounding box center [317, 156] width 130 height 12
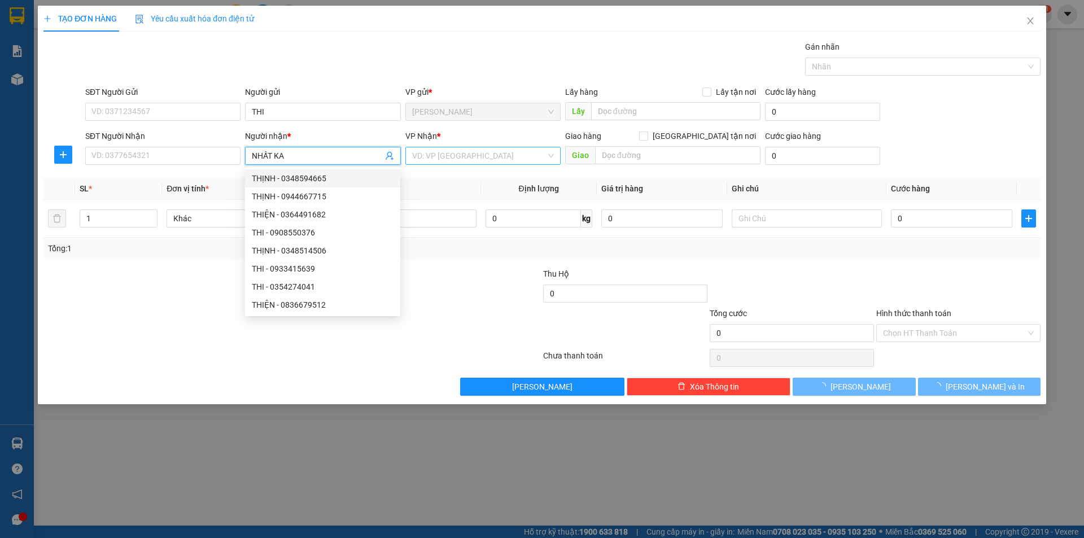
type input "NHẤT KA"
drag, startPoint x: 462, startPoint y: 156, endPoint x: 470, endPoint y: 158, distance: 8.2
click at [462, 156] on input "search" at bounding box center [479, 155] width 134 height 17
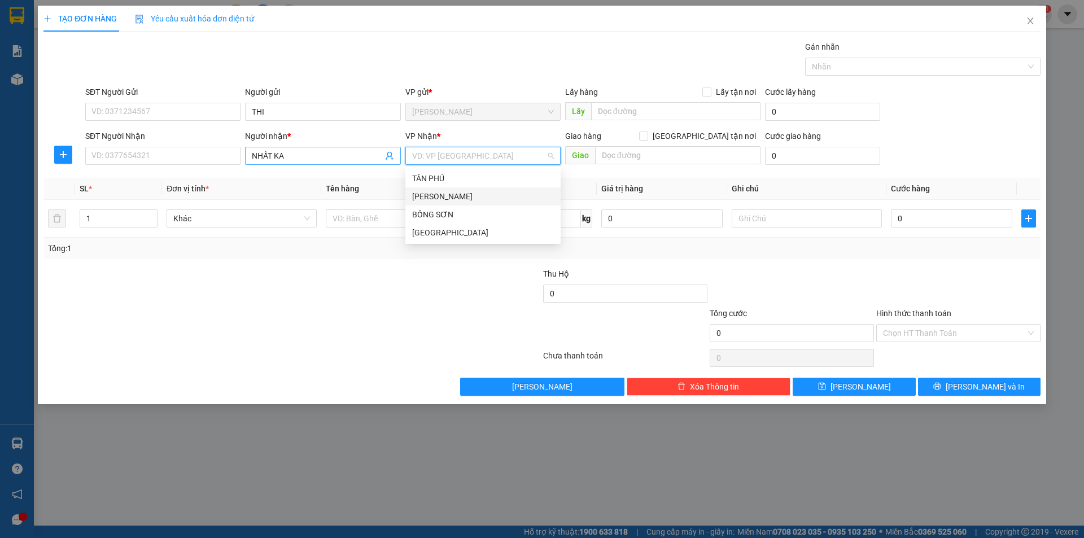
click at [323, 158] on input "NHẤT KA" at bounding box center [317, 156] width 130 height 12
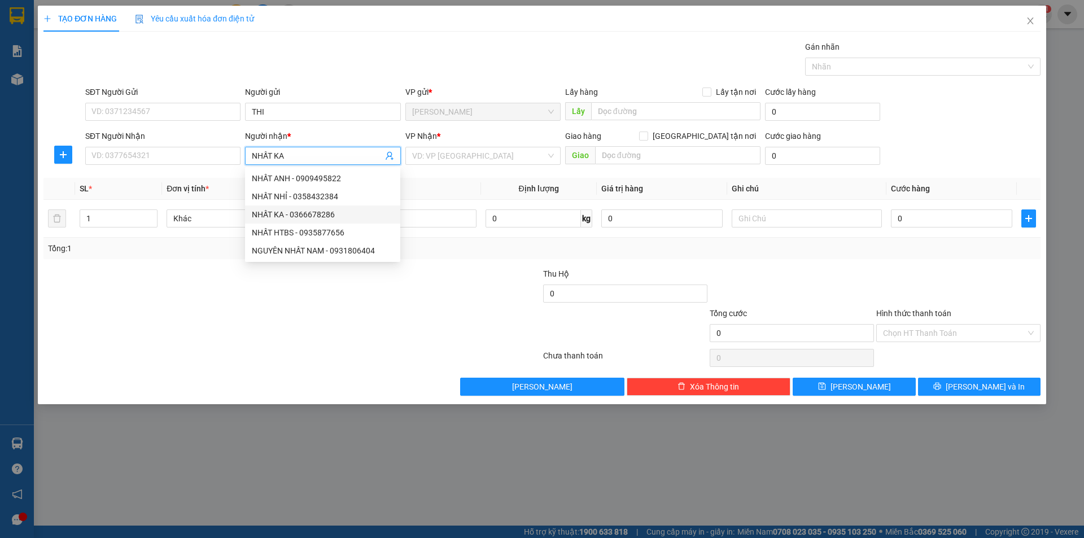
click at [307, 217] on div "NHẤT KA - 0366678286" at bounding box center [323, 214] width 142 height 12
type input "0366678286"
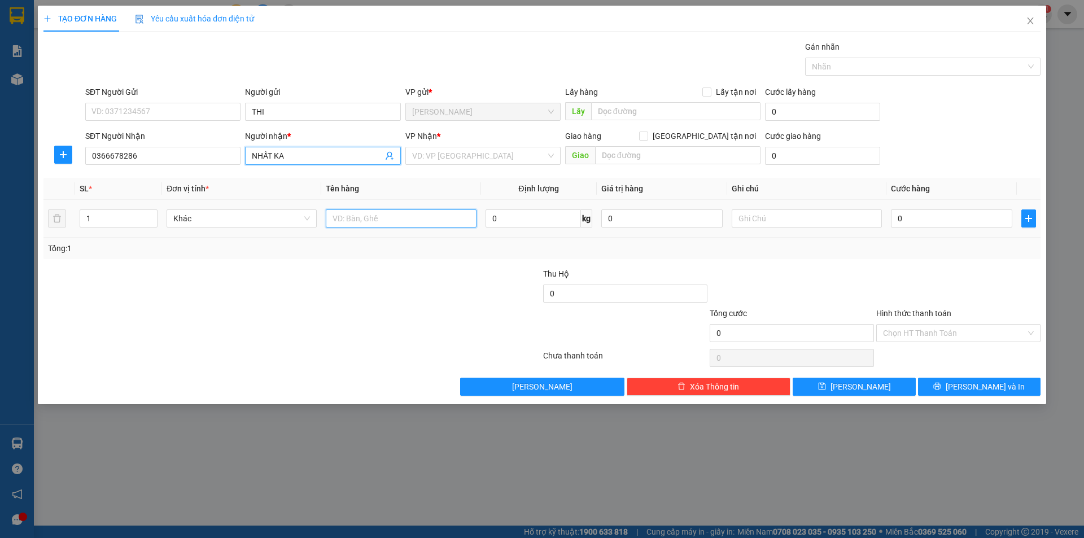
click at [420, 218] on input "text" at bounding box center [401, 218] width 150 height 18
type input "HỘP"
click at [467, 151] on input "search" at bounding box center [479, 155] width 134 height 17
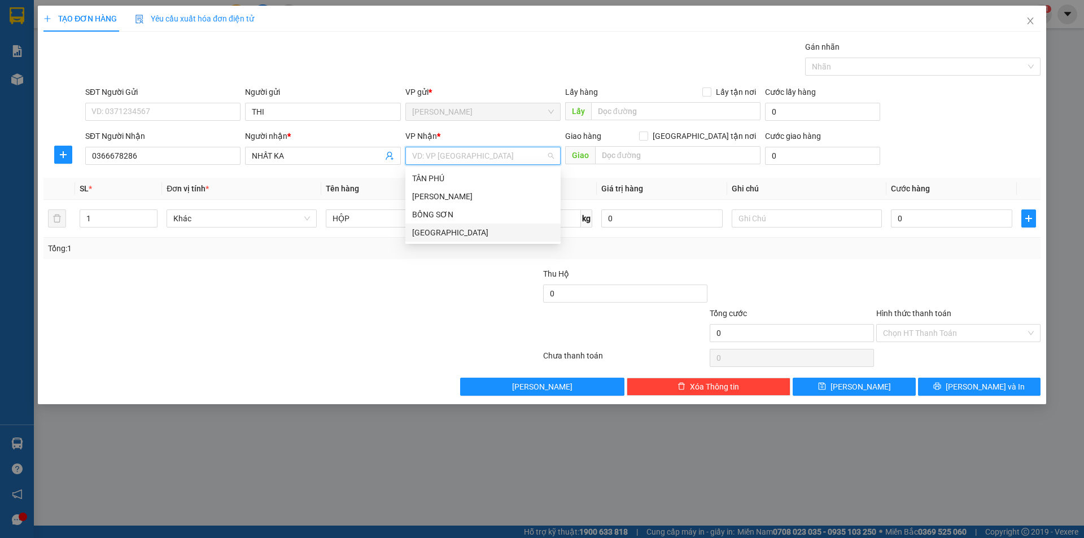
click at [442, 231] on div "[GEOGRAPHIC_DATA]" at bounding box center [483, 232] width 142 height 12
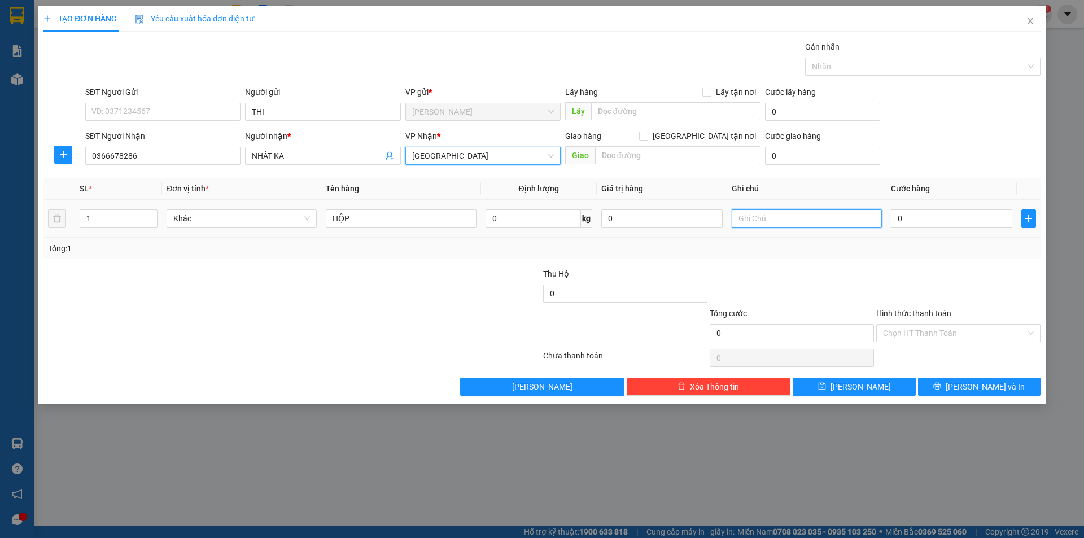
click at [791, 218] on input "text" at bounding box center [807, 218] width 150 height 18
type input "V"
type input "C"
drag, startPoint x: 920, startPoint y: 342, endPoint x: 921, endPoint y: 337, distance: 5.9
click at [921, 338] on div "Hình thức thanh toán Chọn HT Thanh Toán" at bounding box center [958, 327] width 164 height 40
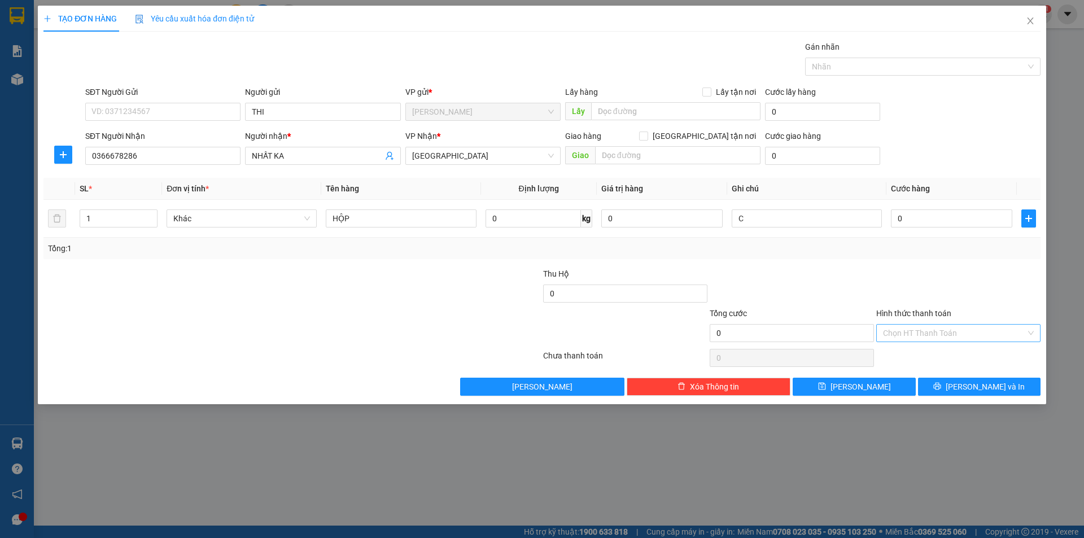
click at [922, 340] on input "Hình thức thanh toán" at bounding box center [954, 333] width 143 height 17
click at [920, 375] on div "Miễn phí" at bounding box center [958, 374] width 151 height 12
click at [939, 391] on button "[PERSON_NAME] và In" at bounding box center [979, 387] width 123 height 18
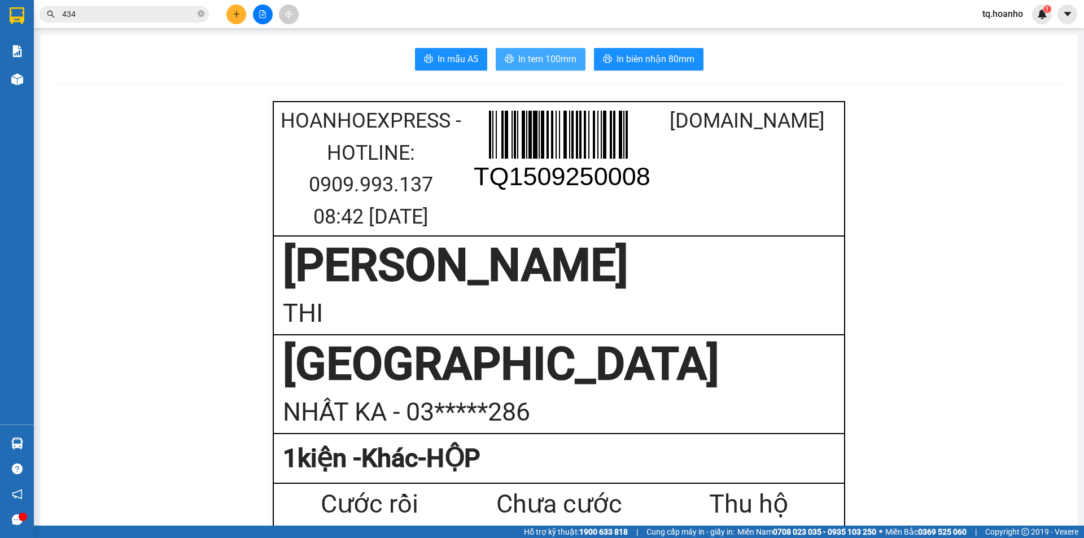
click at [543, 59] on span "In tem 100mm" at bounding box center [547, 59] width 58 height 14
click at [107, 18] on input "434" at bounding box center [128, 14] width 133 height 12
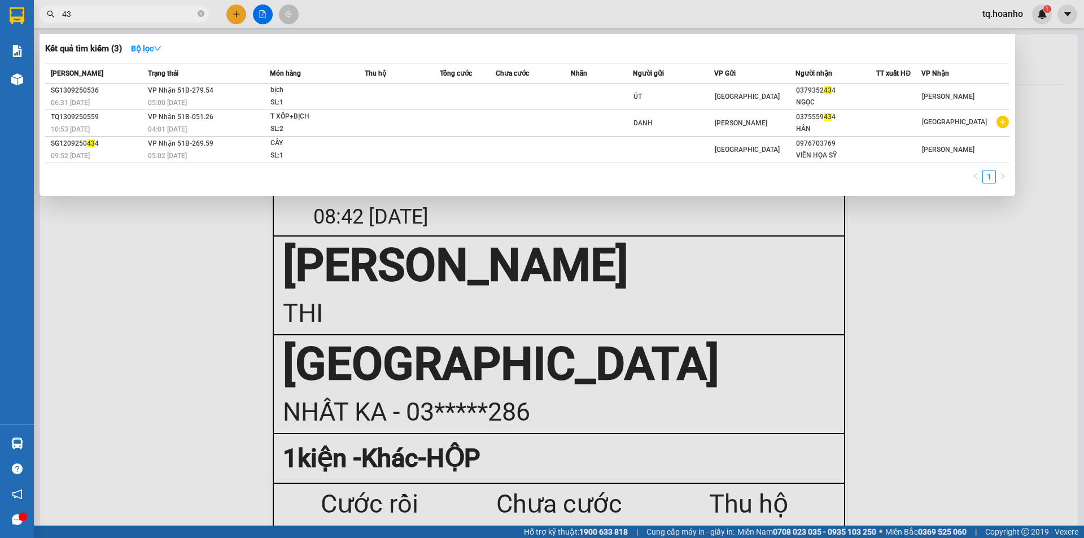
type input "4"
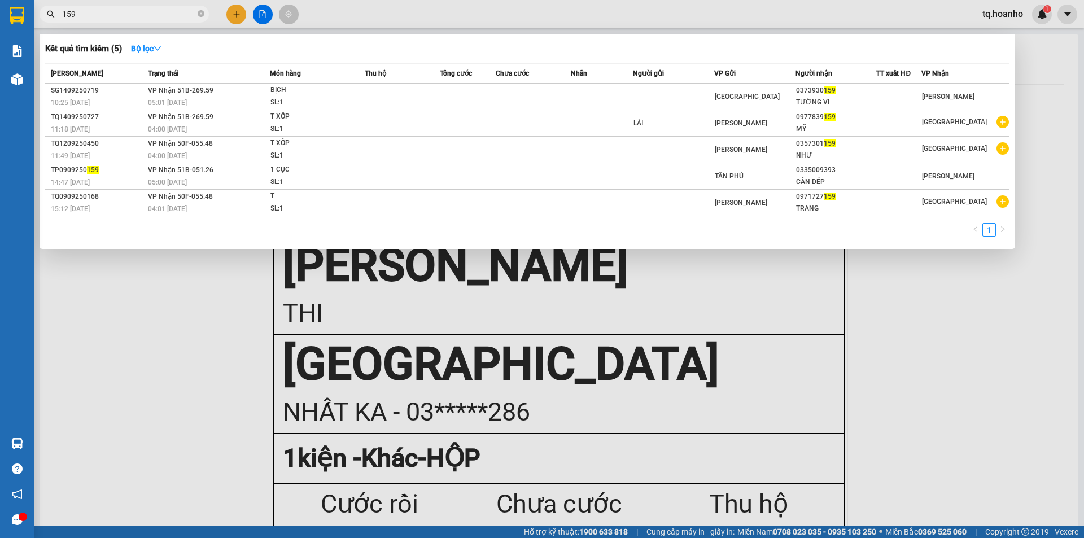
type input "159"
drag, startPoint x: 232, startPoint y: 221, endPoint x: 216, endPoint y: 260, distance: 41.3
click at [226, 231] on div "Mã ĐH Trạng thái Món hàng Thu hộ Tổng cước Chưa cước Nhãn Người gửi VP Gửi Ngườ…" at bounding box center [527, 153] width 964 height 180
click at [200, 291] on div at bounding box center [542, 269] width 1084 height 538
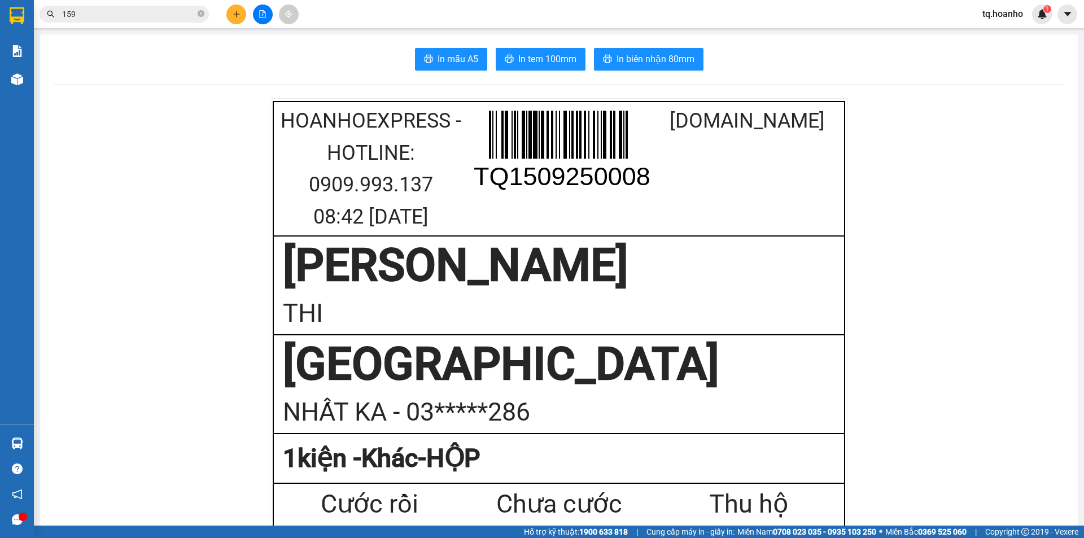
click at [266, 12] on icon "file-add" at bounding box center [263, 14] width 8 height 8
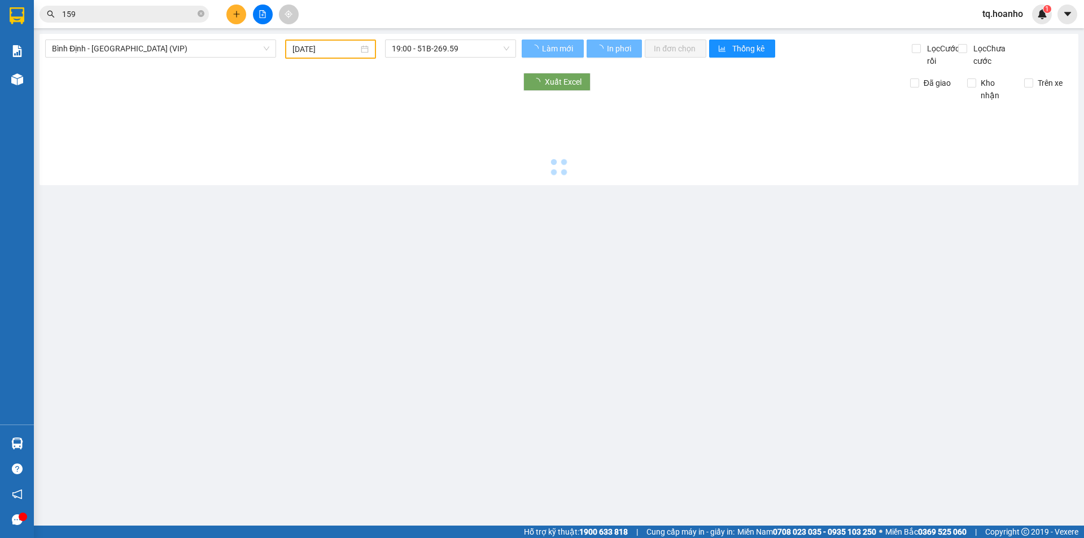
type input "[DATE]"
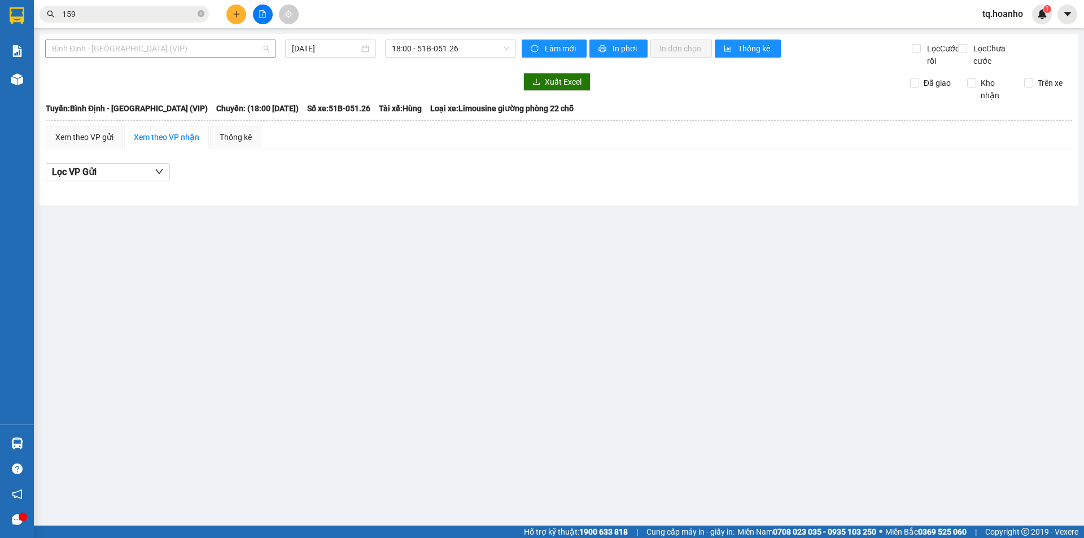
click at [141, 50] on span "Bình Định - [GEOGRAPHIC_DATA] (VIP)" at bounding box center [160, 48] width 217 height 17
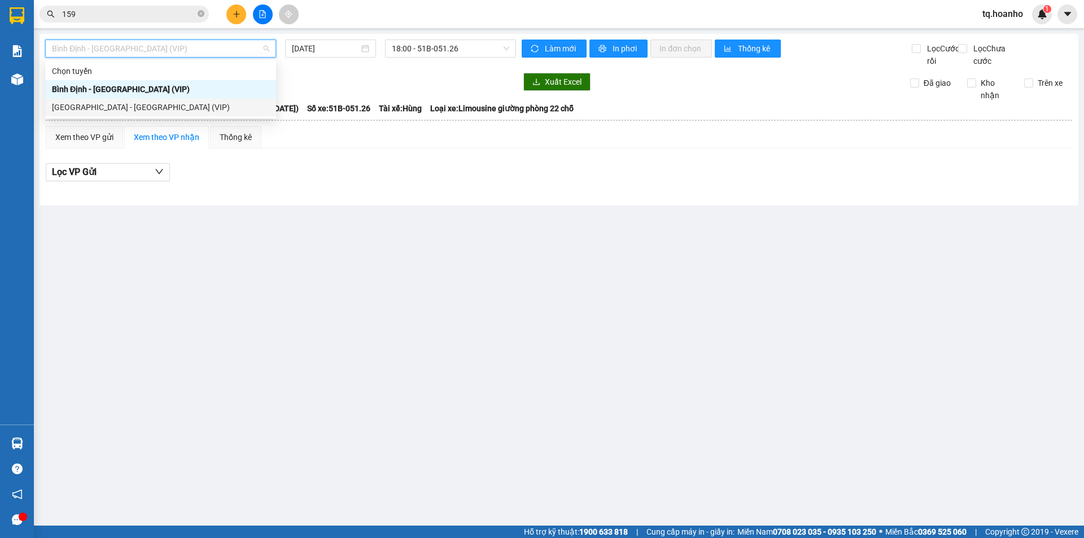
click at [141, 106] on div "[GEOGRAPHIC_DATA] - [GEOGRAPHIC_DATA] (VIP)" at bounding box center [160, 107] width 217 height 12
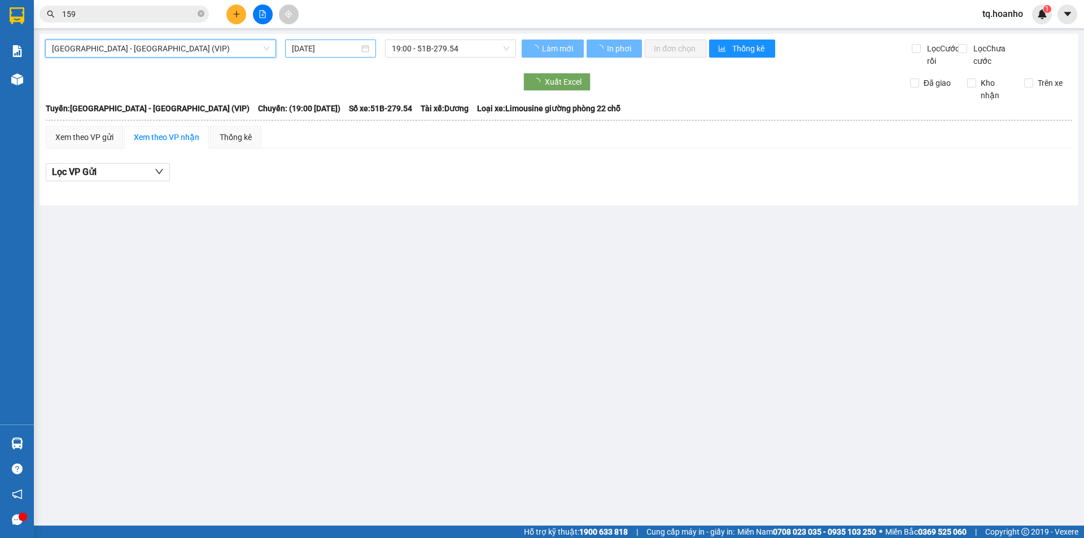
click at [304, 49] on input "[DATE]" at bounding box center [325, 48] width 67 height 12
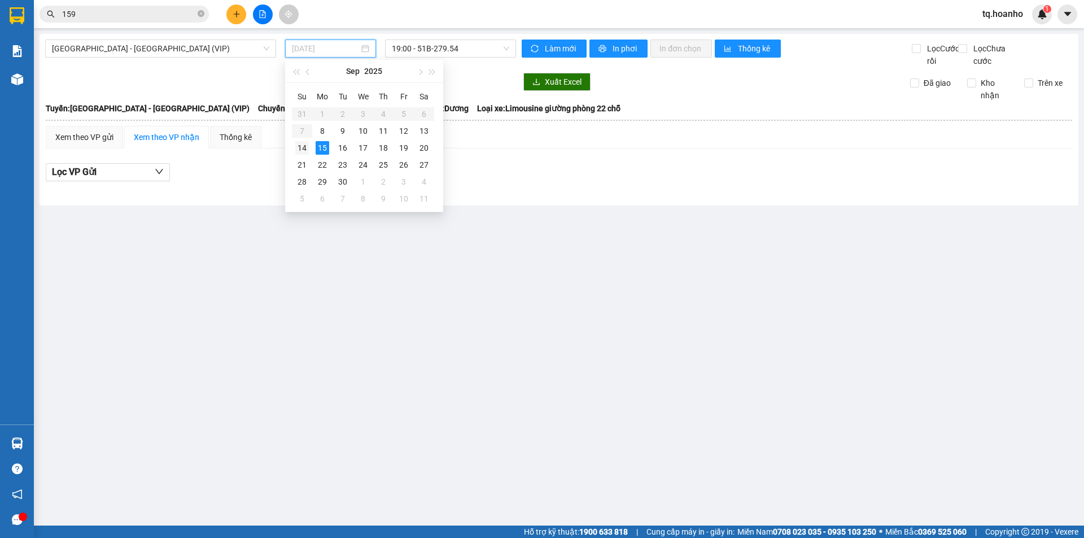
click at [304, 142] on div "14" at bounding box center [302, 148] width 14 height 14
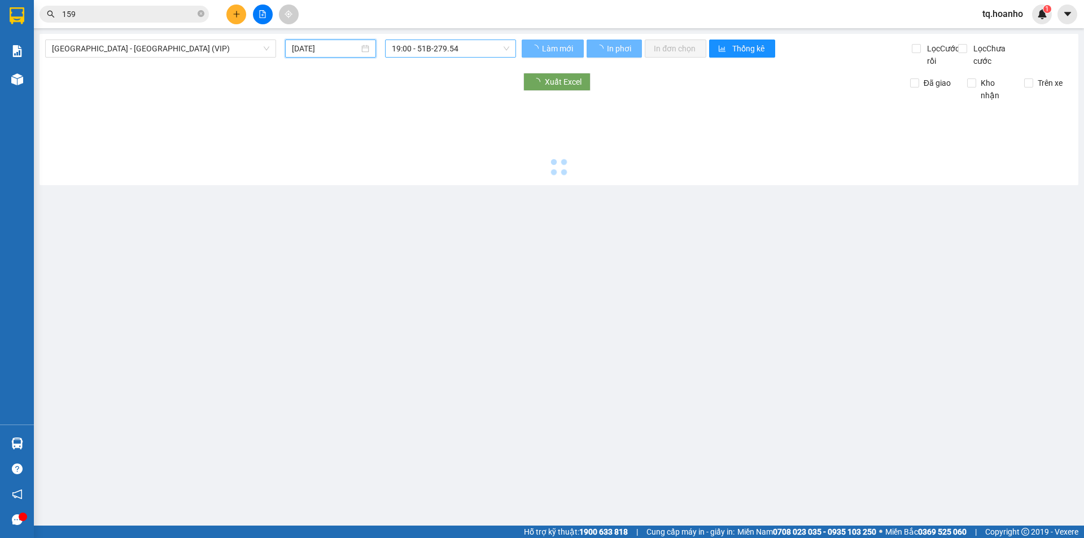
type input "[DATE]"
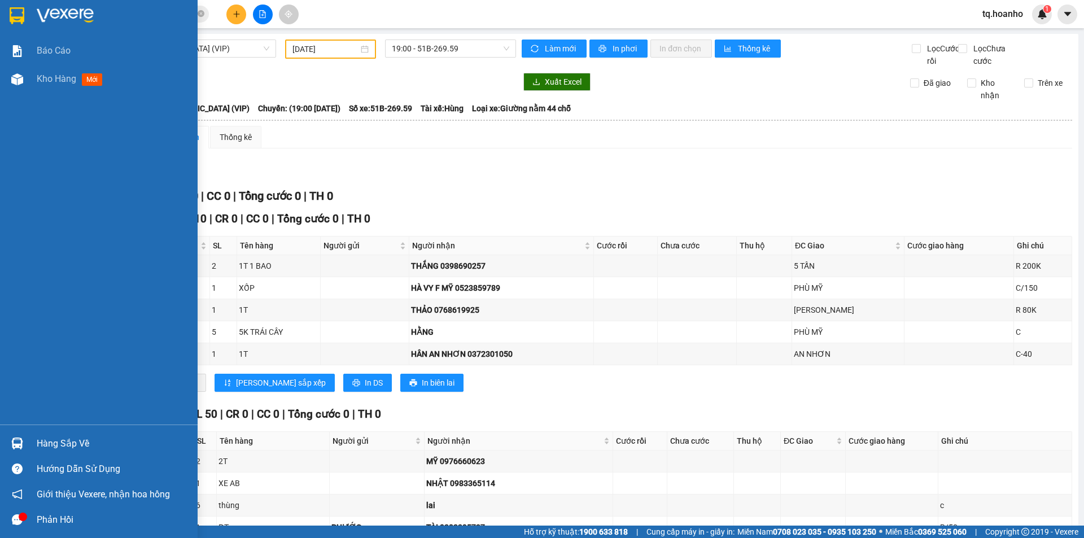
click at [49, 14] on img at bounding box center [65, 15] width 57 height 17
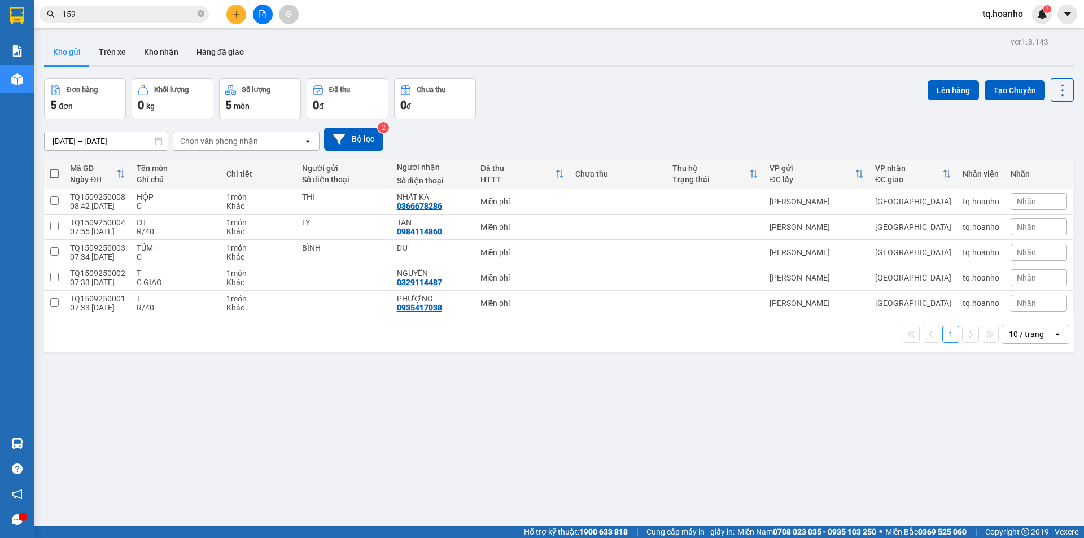
click at [662, 103] on div "Đơn hàng 5 đơn Khối lượng 0 kg Số lượng 5 món Đã thu 0 đ Chưa thu 0 đ Lên hàng …" at bounding box center [559, 98] width 1030 height 41
click at [238, 12] on icon "plus" at bounding box center [237, 14] width 8 height 8
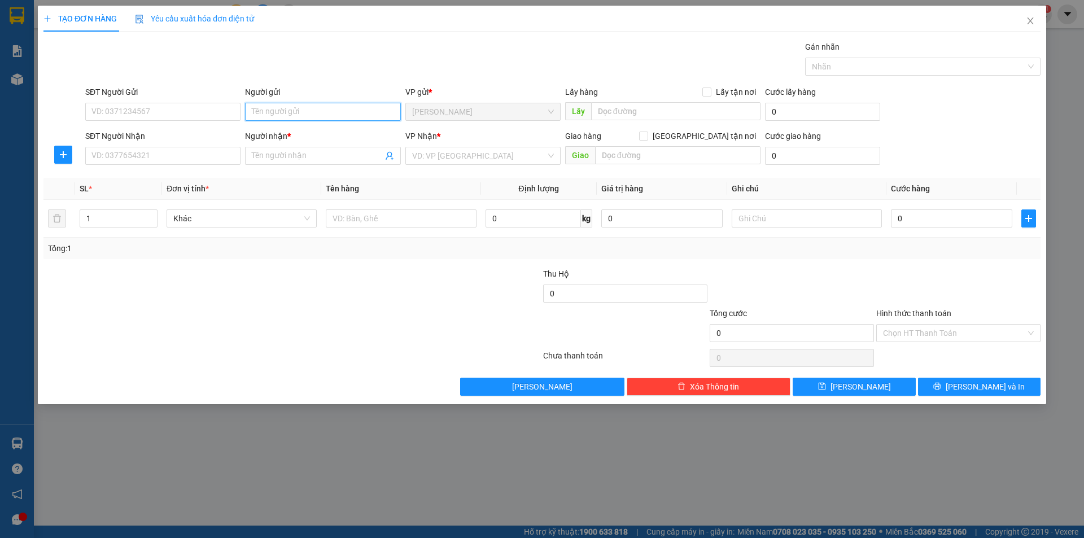
click at [361, 104] on input "Người gửi" at bounding box center [322, 112] width 155 height 18
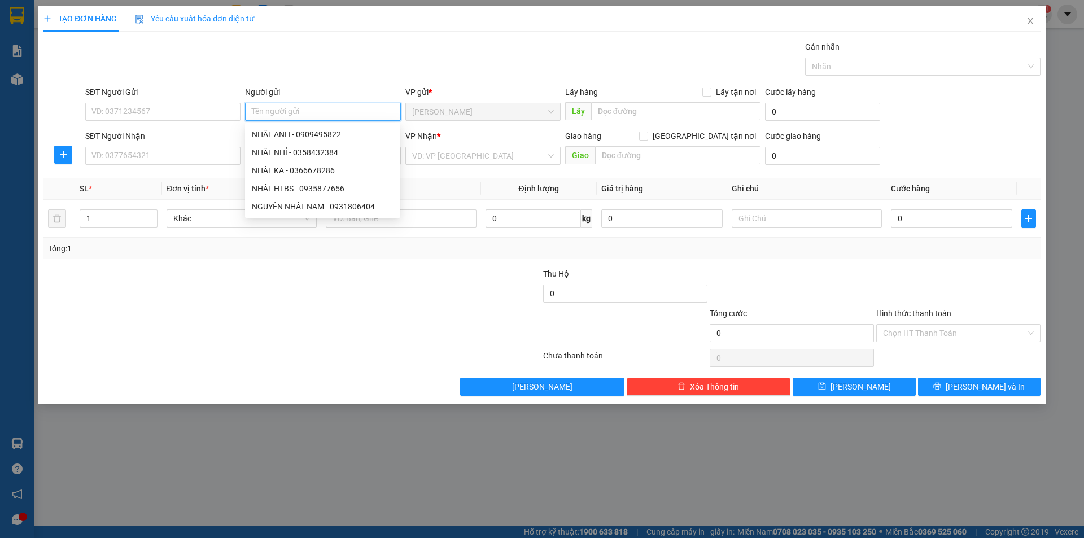
click at [359, 112] on input "Người gửi" at bounding box center [322, 112] width 155 height 18
type input "HIỀU"
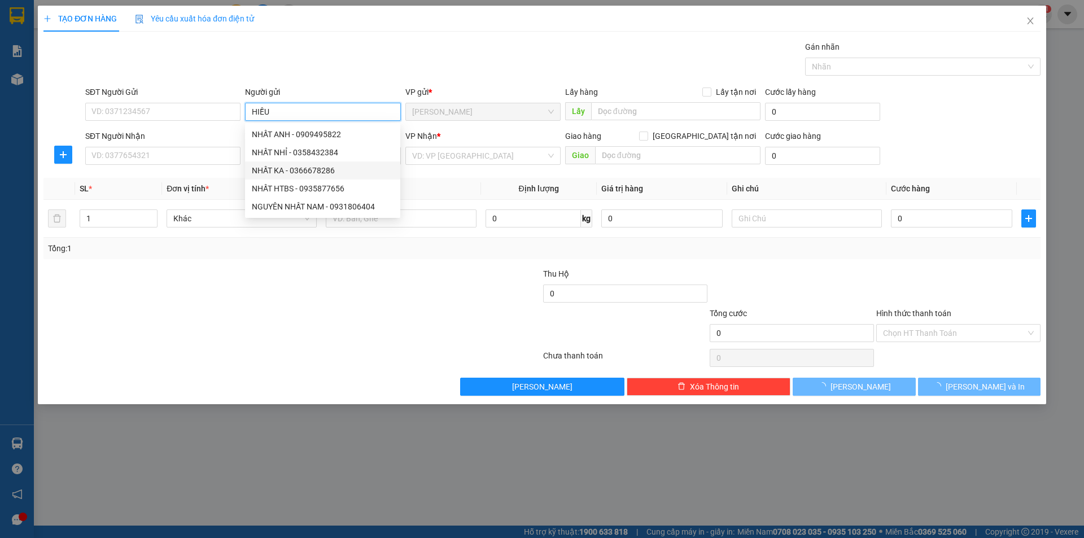
drag, startPoint x: 284, startPoint y: 110, endPoint x: 232, endPoint y: 124, distance: 54.5
click at [234, 123] on div "SĐT Người Gửi VD: 0371234567 Người gửi HIỀU VP gửi * TAM QUAN Lấy hàng Lấy tận …" at bounding box center [563, 106] width 960 height 40
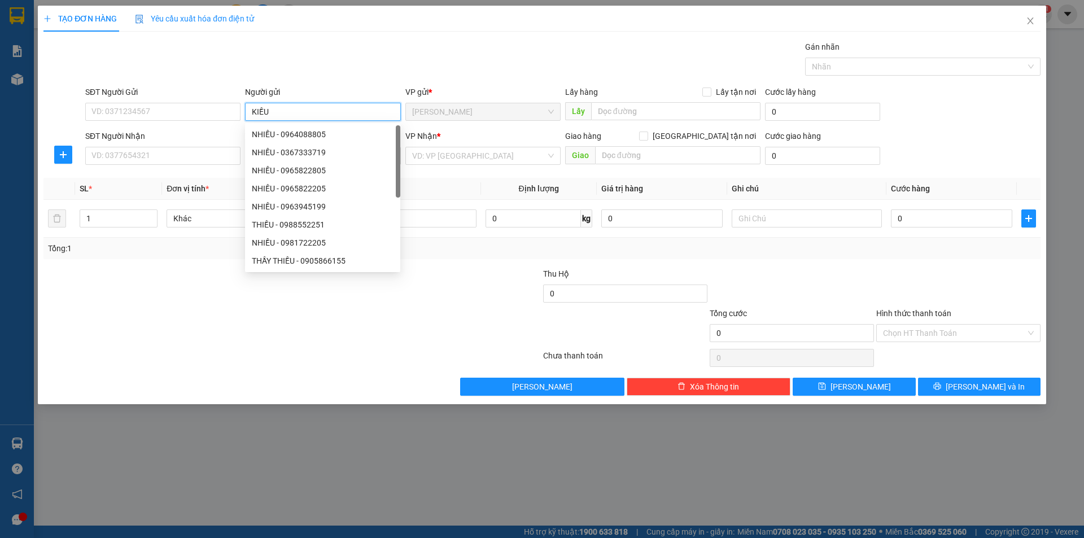
type input "KIỀU"
drag, startPoint x: 90, startPoint y: 316, endPoint x: 163, endPoint y: 185, distance: 149.9
click at [113, 291] on form "Thu Hộ 0 Tổng cước 0 Hình thức thanh toán Chọn HT Thanh Toán" at bounding box center [541, 307] width 997 height 79
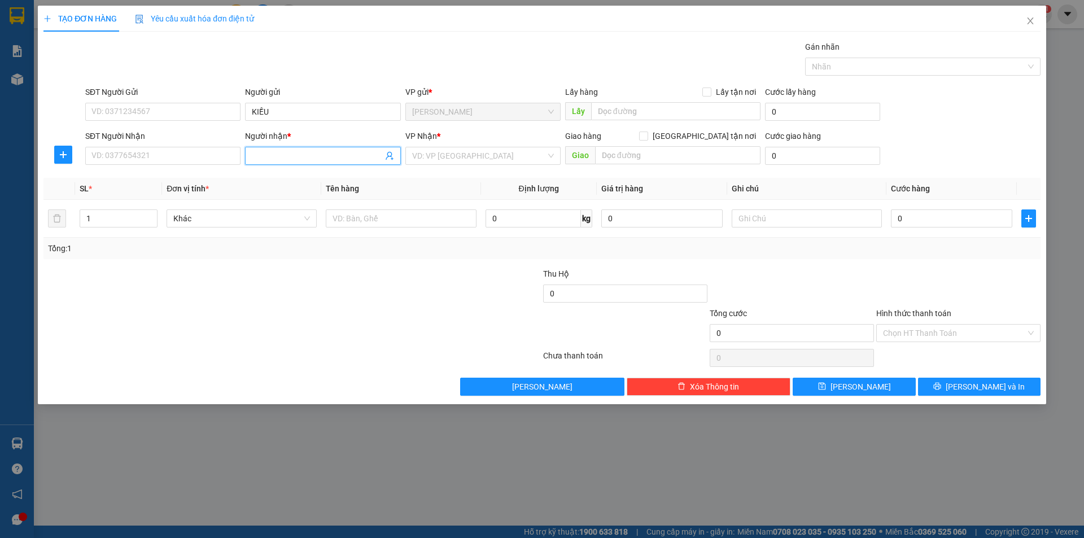
click at [282, 162] on span at bounding box center [322, 156] width 155 height 18
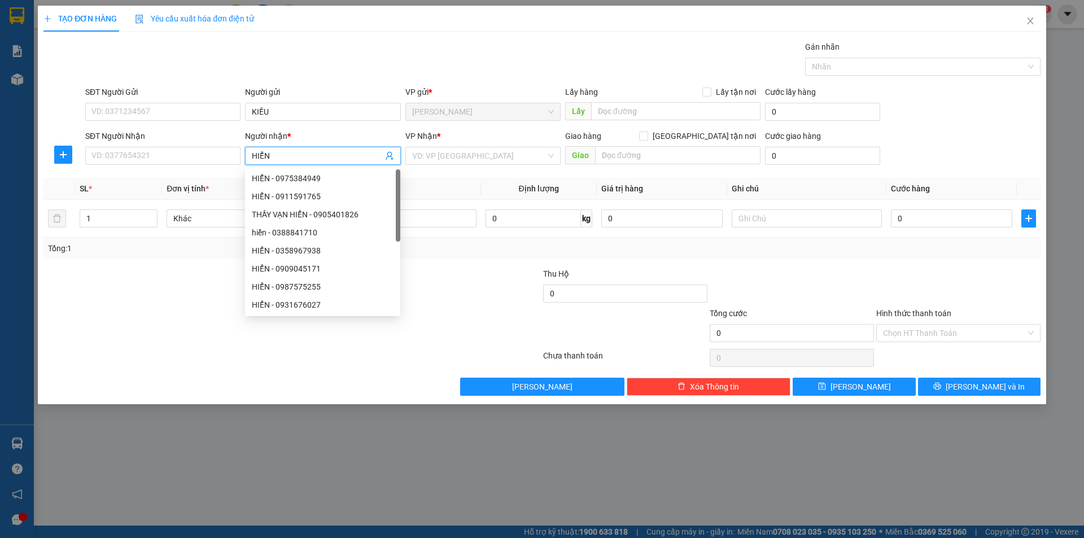
type input "HIỂN"
click at [434, 145] on div "VP Nhận *" at bounding box center [482, 138] width 155 height 17
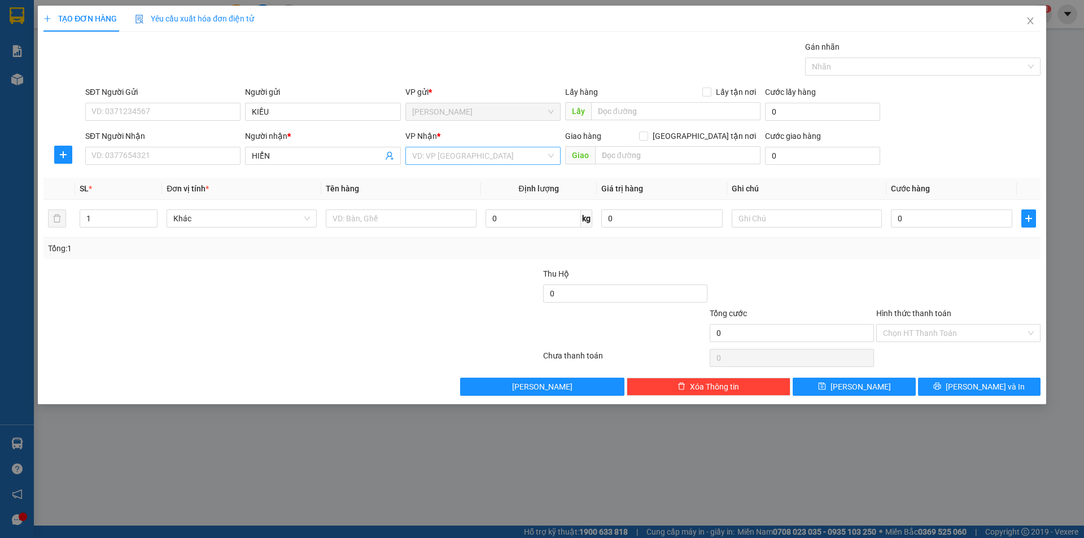
click at [432, 152] on input "search" at bounding box center [479, 155] width 134 height 17
drag, startPoint x: 433, startPoint y: 234, endPoint x: 404, endPoint y: 236, distance: 29.4
click at [427, 234] on div "[GEOGRAPHIC_DATA]" at bounding box center [483, 232] width 142 height 12
click at [370, 220] on input "text" at bounding box center [401, 218] width 150 height 18
type input "G"
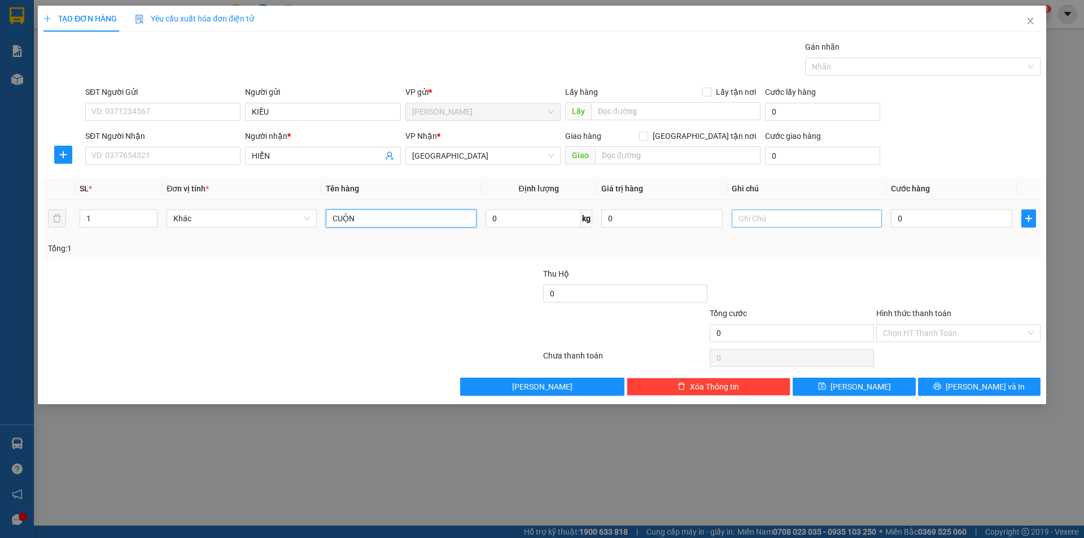
type input "CUỘN"
click at [805, 223] on input "text" at bounding box center [807, 218] width 150 height 18
type input "C"
click at [931, 331] on input "Hình thức thanh toán" at bounding box center [954, 333] width 143 height 17
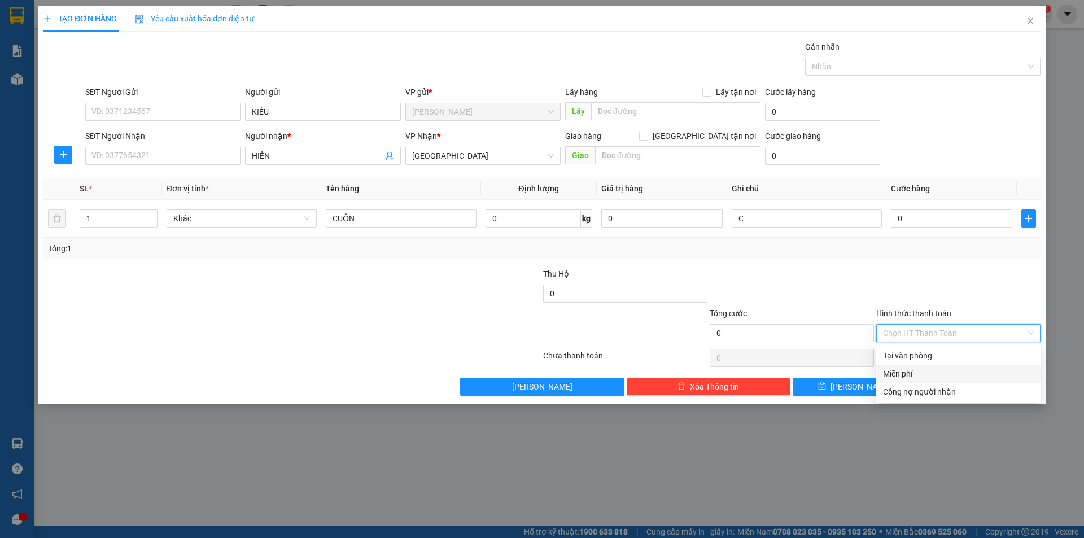
click at [909, 381] on div "Miễn phí" at bounding box center [958, 374] width 164 height 18
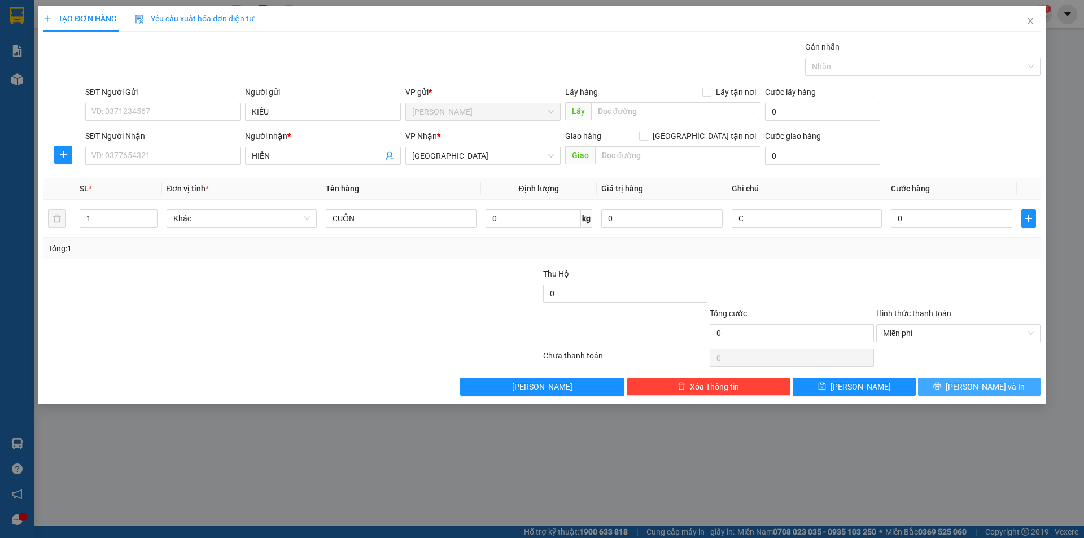
click at [943, 392] on button "[PERSON_NAME] và In" at bounding box center [979, 387] width 123 height 18
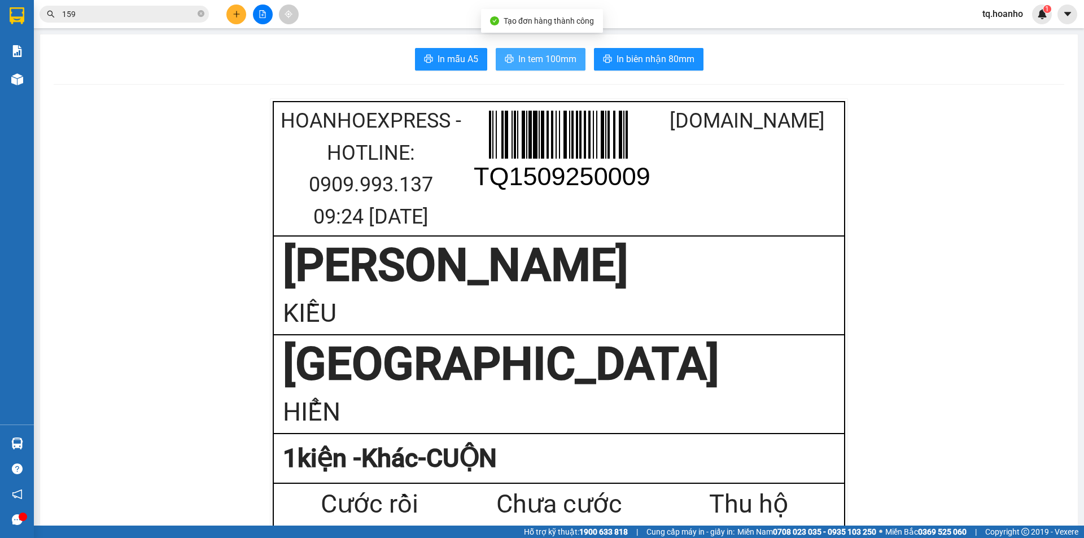
click at [538, 64] on span "In tem 100mm" at bounding box center [547, 59] width 58 height 14
drag, startPoint x: 151, startPoint y: 24, endPoint x: 153, endPoint y: 14, distance: 9.9
click at [151, 20] on div "Kết quả tìm kiếm ( 5 ) Bộ lọc Mã ĐH Trạng thái Món hàng Thu hộ Tổng cước Chưa c…" at bounding box center [110, 15] width 220 height 20
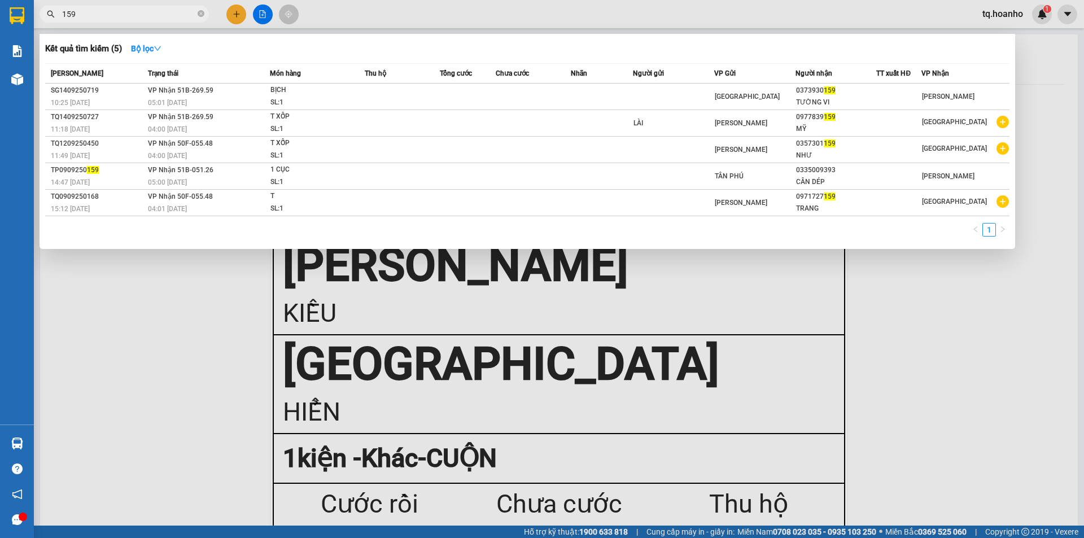
click at [154, 13] on input "159" at bounding box center [128, 14] width 133 height 12
type input "1"
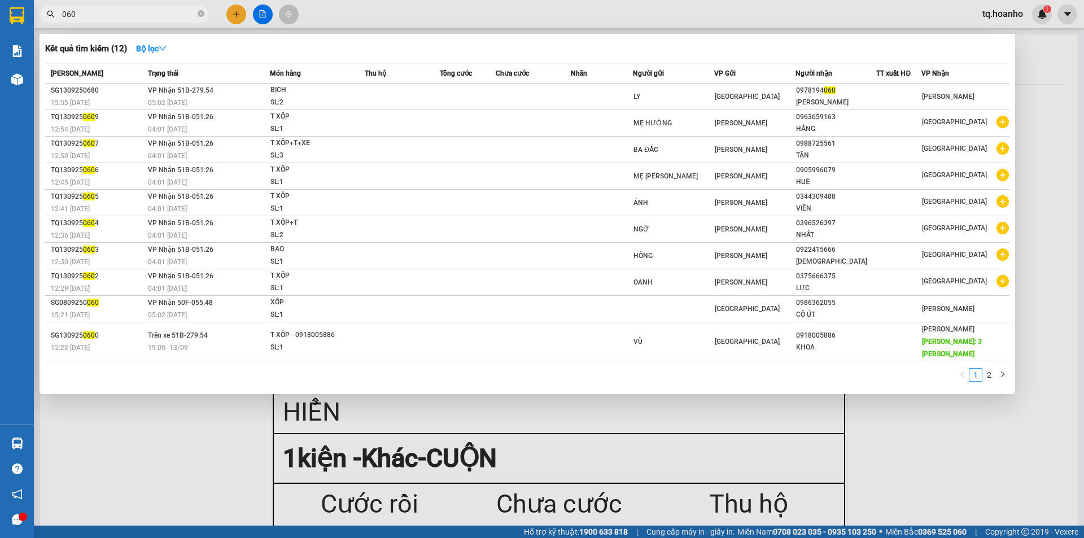
type input "060"
